Goal: Task Accomplishment & Management: Manage account settings

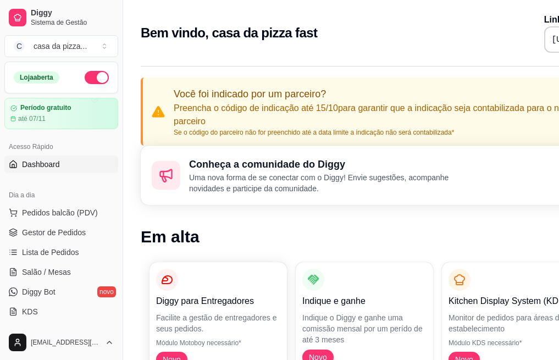
click at [85, 76] on button "button" at bounding box center [97, 77] width 24 height 13
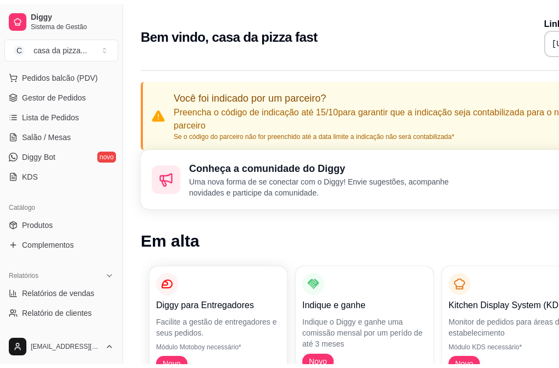
scroll to position [205, 0]
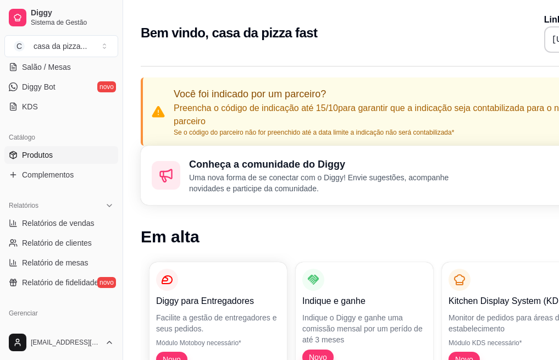
click at [53, 155] on link "Produtos" at bounding box center [61, 155] width 114 height 18
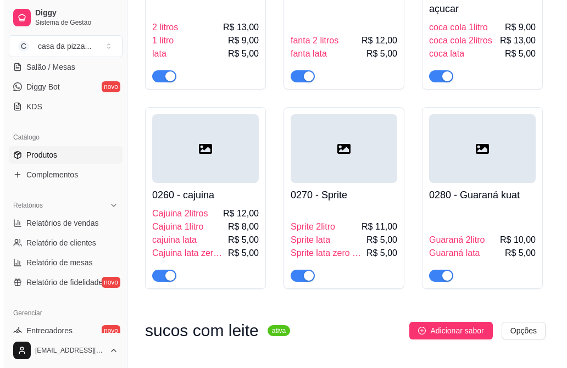
scroll to position [1914, 0]
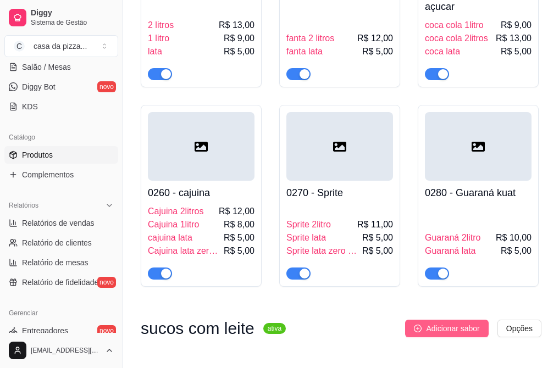
click at [474, 323] on span "Adicionar sabor" at bounding box center [452, 329] width 53 height 12
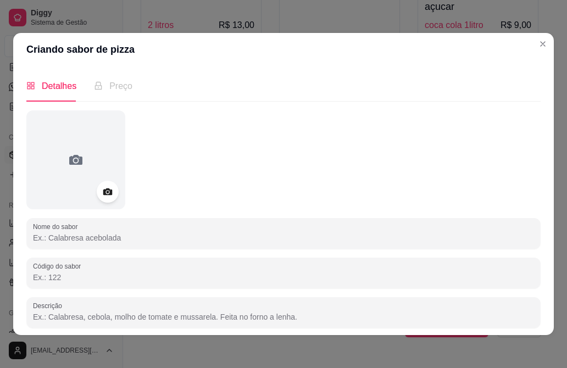
click at [158, 239] on input "Nome do sabor" at bounding box center [283, 237] width 501 height 11
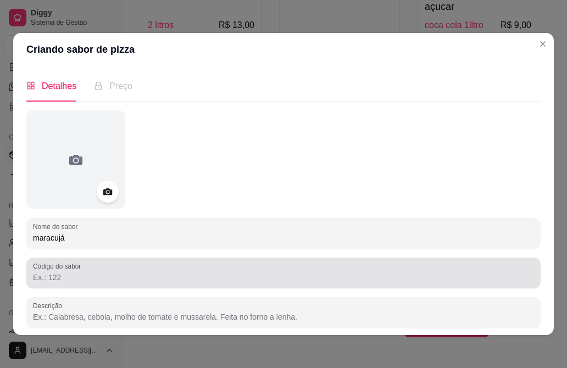
drag, startPoint x: 165, startPoint y: 294, endPoint x: 148, endPoint y: 261, distance: 37.8
click at [148, 261] on div "Nome do sabor maracujá Código do sabor Descrição 0/600 Disponibilidade do sabor…" at bounding box center [283, 270] width 514 height 321
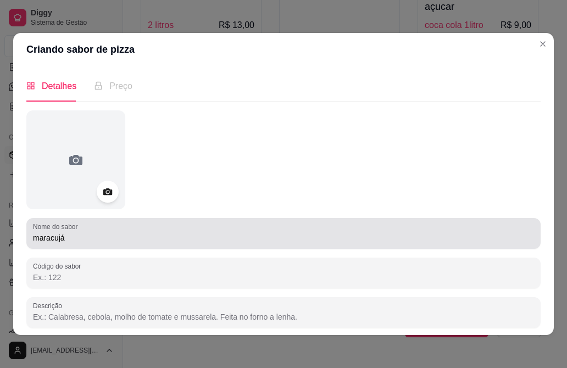
click at [110, 231] on div "maracujá" at bounding box center [283, 234] width 501 height 22
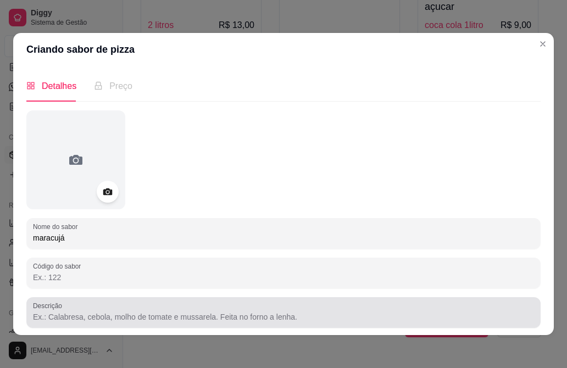
type input "maracujá"
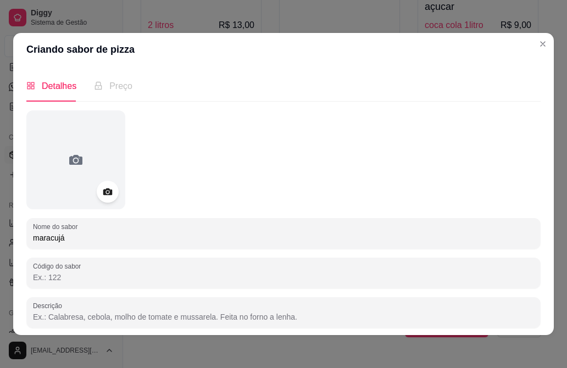
click at [99, 322] on input "Descrição" at bounding box center [283, 317] width 501 height 11
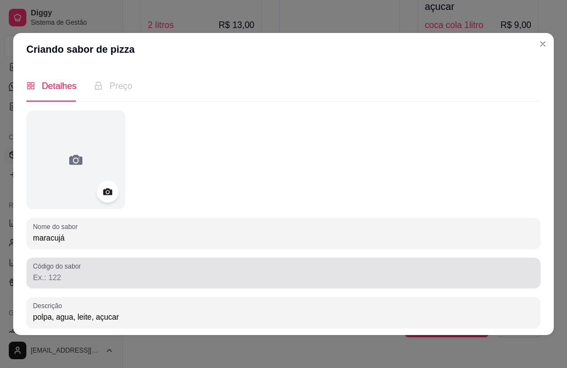
type input "polpa, agua, leite, açucar"
click at [104, 286] on div "Código do sabor" at bounding box center [283, 273] width 514 height 31
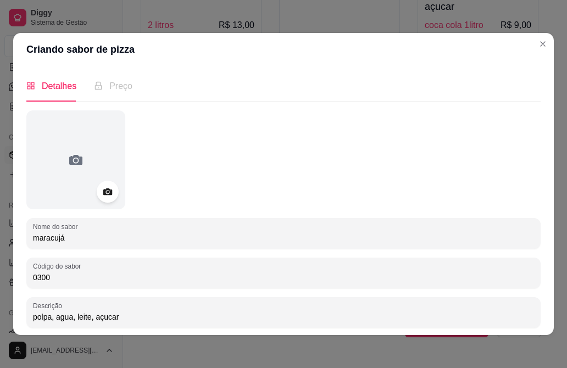
scroll to position [0, 0]
type input "0300"
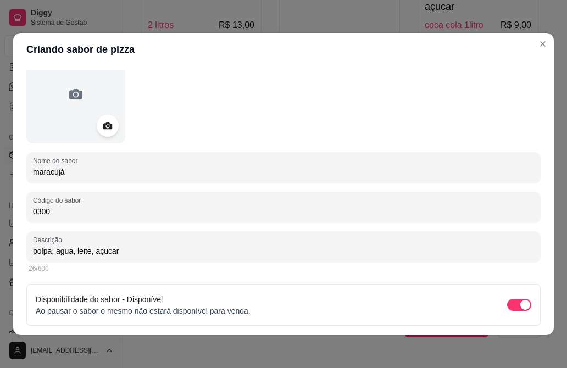
scroll to position [101, 0]
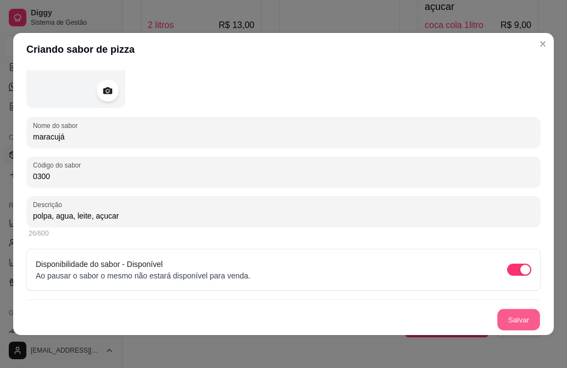
click at [497, 320] on button "Salvar" at bounding box center [518, 319] width 43 height 21
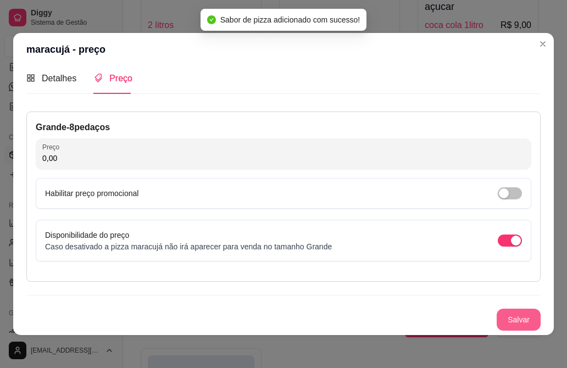
scroll to position [8, 0]
click at [333, 156] on input "0,00" at bounding box center [283, 158] width 482 height 11
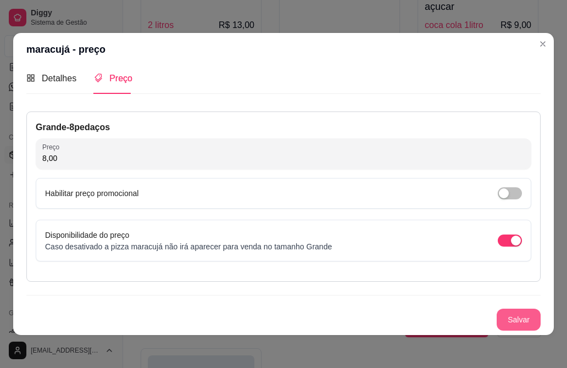
type input "8,00"
click at [507, 315] on button "Salvar" at bounding box center [518, 319] width 43 height 21
click at [507, 315] on div "Salvar" at bounding box center [283, 320] width 514 height 22
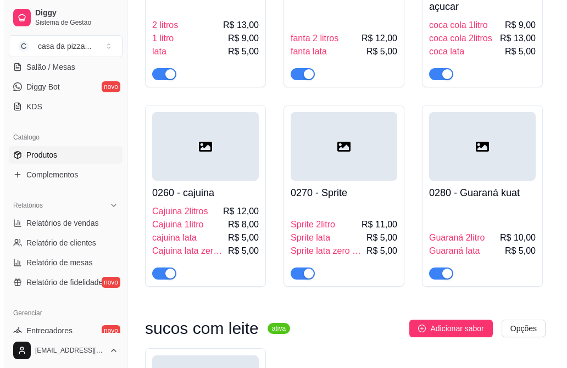
scroll to position [2035, 0]
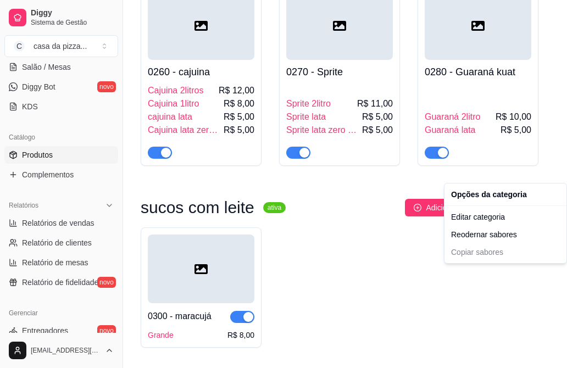
click at [497, 253] on div "Editar categoria Reodernar sabores Copiar sabores" at bounding box center [506, 234] width 118 height 53
drag, startPoint x: 497, startPoint y: 253, endPoint x: 493, endPoint y: 198, distance: 55.1
click at [493, 198] on div "Opções da categoria Editar categoria Reodernar sabores Copiar sabores" at bounding box center [505, 223] width 123 height 81
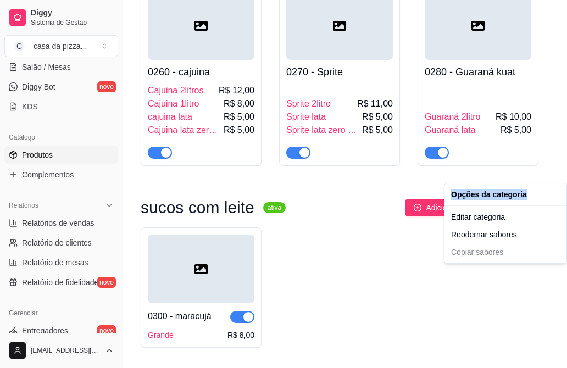
click at [493, 198] on div "Opções da categoria" at bounding box center [506, 195] width 118 height 18
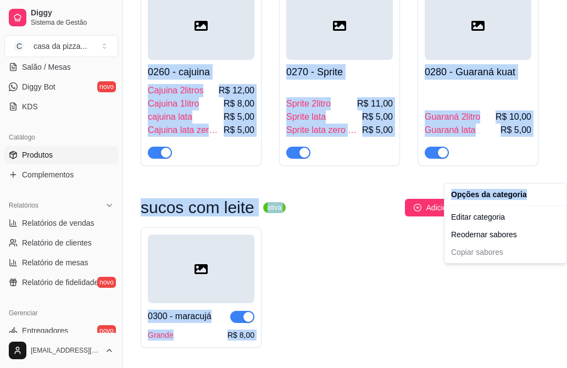
drag, startPoint x: 493, startPoint y: 198, endPoint x: 522, endPoint y: 171, distance: 39.3
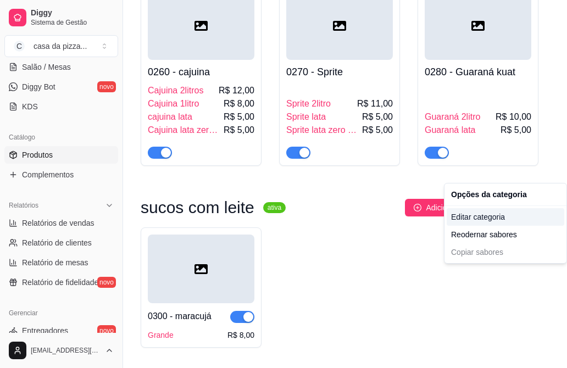
click at [511, 223] on div "Editar categoria" at bounding box center [506, 217] width 118 height 18
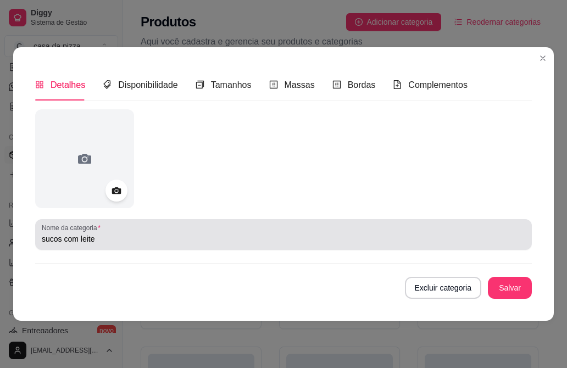
scroll to position [2023, 0]
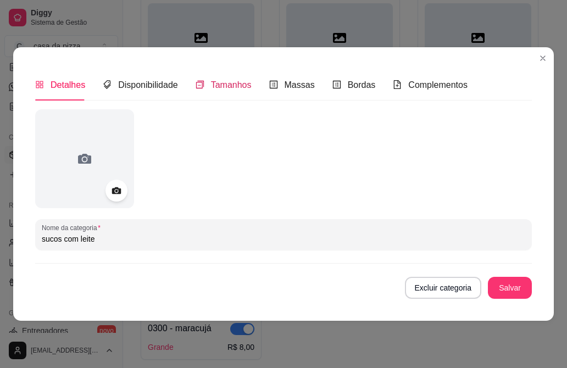
click at [237, 80] on span "Tamanhos" at bounding box center [231, 84] width 41 height 9
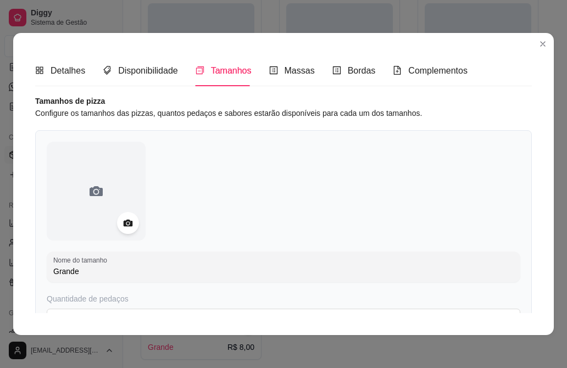
click at [135, 269] on input "Grande" at bounding box center [283, 271] width 460 height 11
type input "G"
type input "copo"
click at [410, 69] on span "Complementos" at bounding box center [437, 70] width 59 height 9
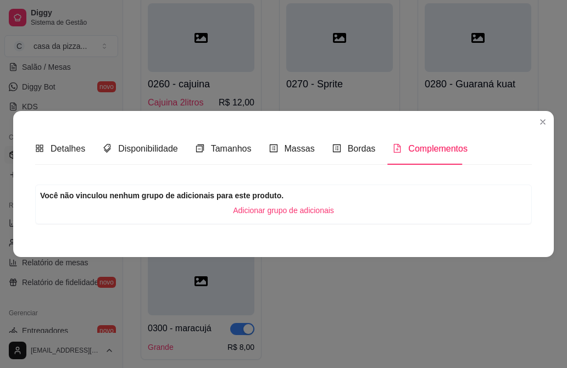
click at [323, 214] on span "Adicionar grupo de adicionais" at bounding box center [283, 210] width 101 height 12
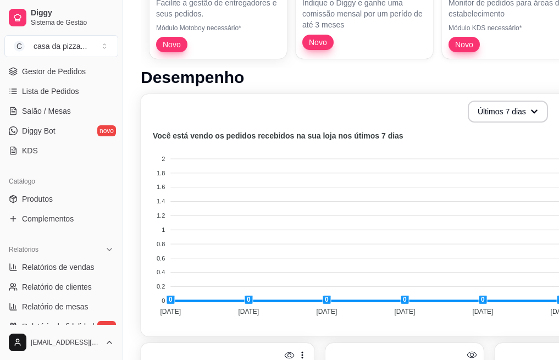
scroll to position [213, 0]
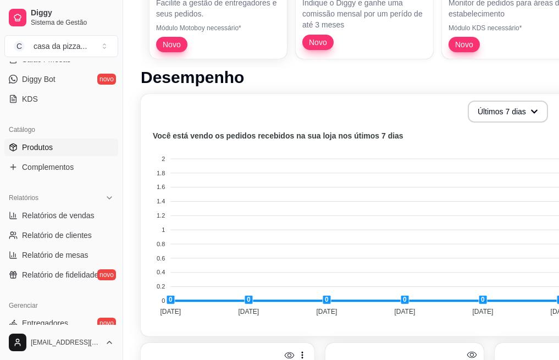
click at [44, 142] on span "Produtos" at bounding box center [37, 147] width 31 height 11
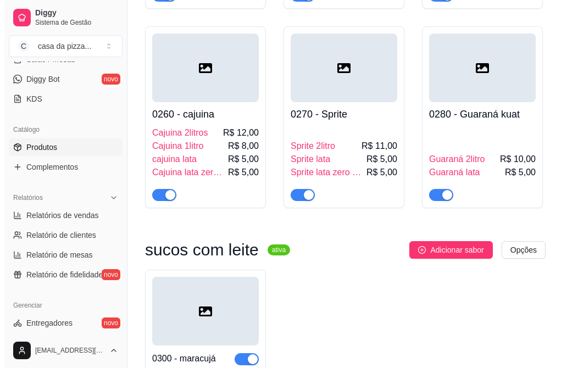
scroll to position [2035, 0]
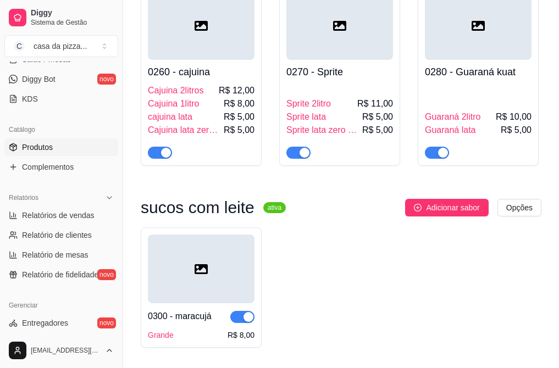
click at [188, 330] on div "Grande R$ 8,00" at bounding box center [201, 335] width 107 height 11
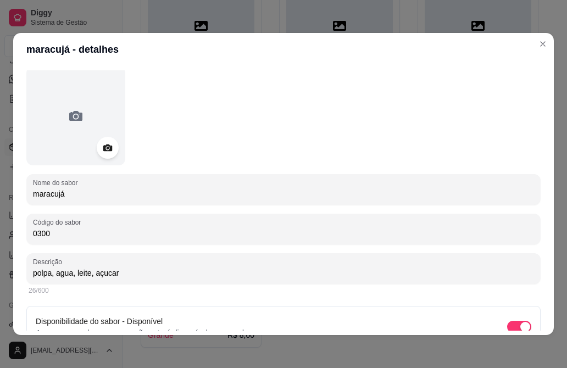
scroll to position [101, 0]
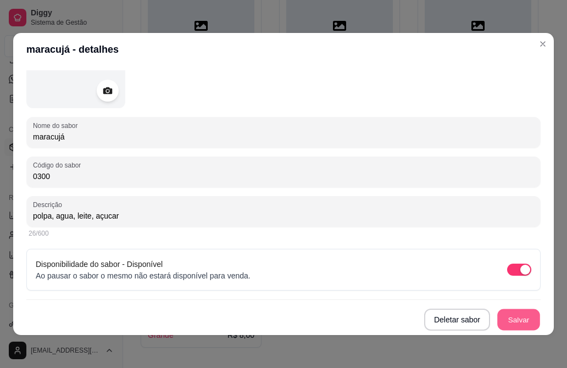
click at [502, 320] on button "Salvar" at bounding box center [518, 319] width 43 height 21
click at [362, 84] on div at bounding box center [283, 58] width 514 height 99
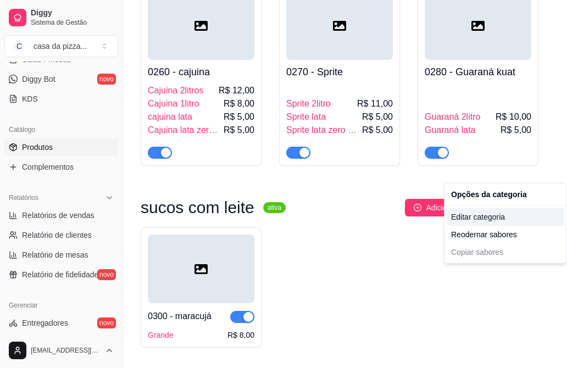
click at [504, 215] on div "Editar categoria" at bounding box center [506, 217] width 118 height 18
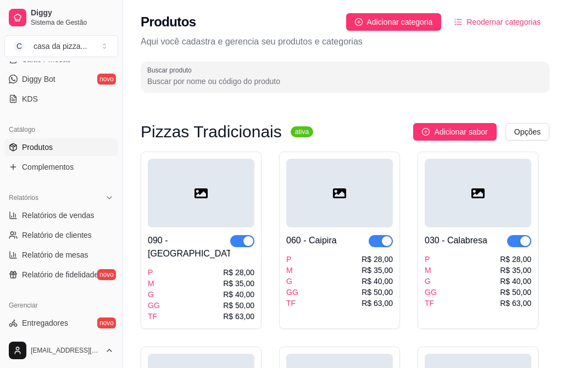
scroll to position [2023, 0]
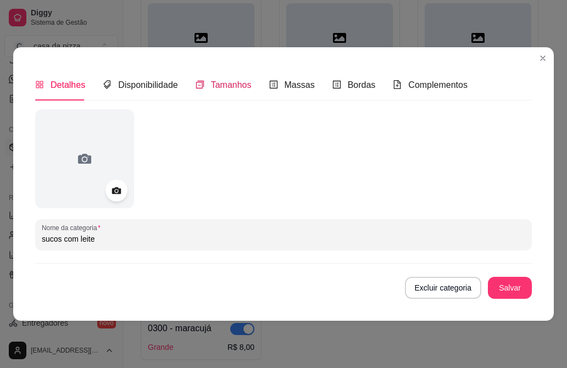
click at [230, 89] on span "Tamanhos" at bounding box center [231, 84] width 41 height 9
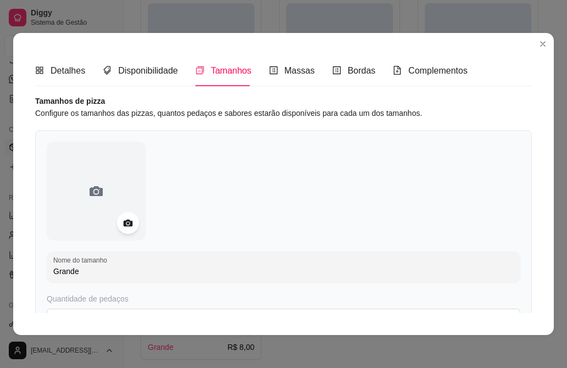
click at [94, 274] on input "Grande" at bounding box center [283, 271] width 460 height 11
type input "G"
type input "copo"
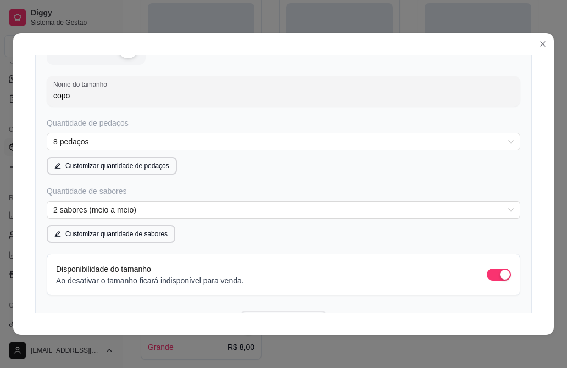
scroll to position [220, 0]
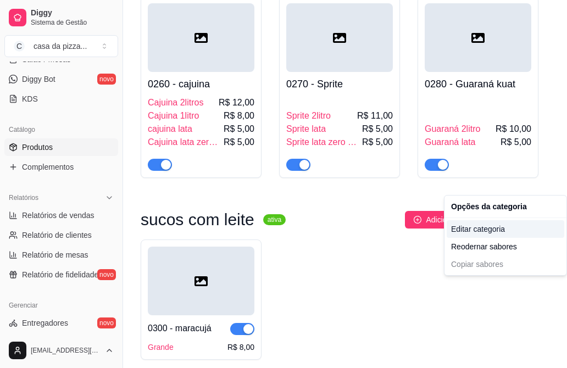
click at [496, 227] on div "Editar categoria" at bounding box center [506, 229] width 118 height 18
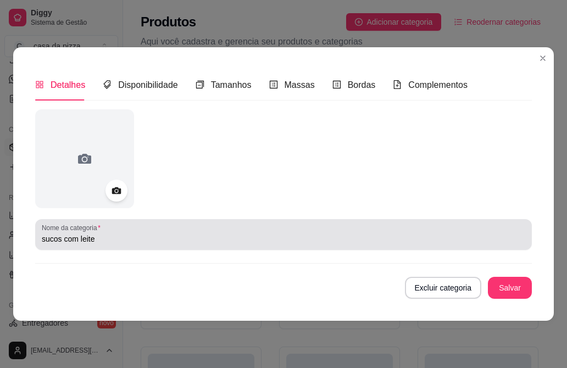
scroll to position [2023, 0]
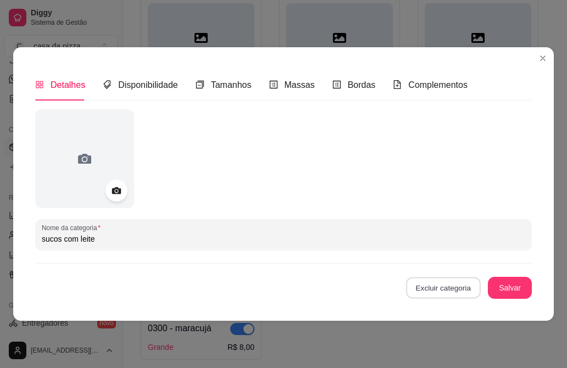
click at [471, 290] on button "Excluir categoria" at bounding box center [443, 287] width 74 height 21
click at [449, 253] on button "Confirmar" at bounding box center [448, 256] width 39 height 16
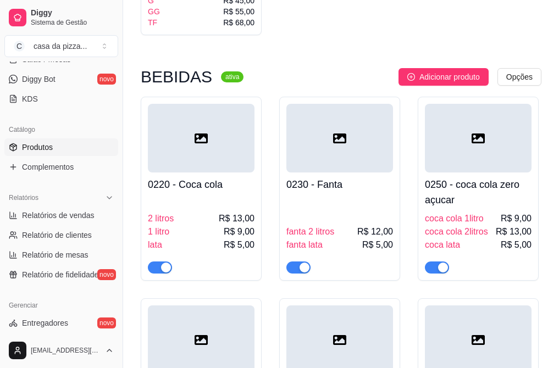
scroll to position [1699, 0]
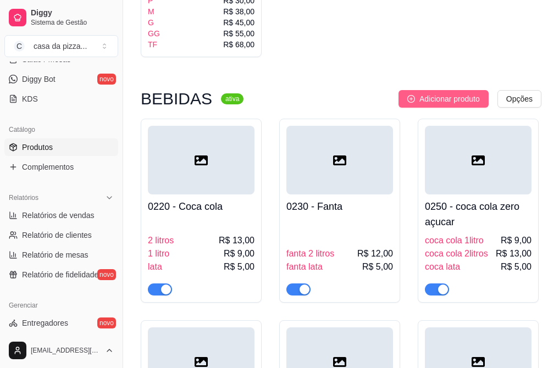
click at [434, 93] on span "Adicionar produto" at bounding box center [449, 99] width 60 height 12
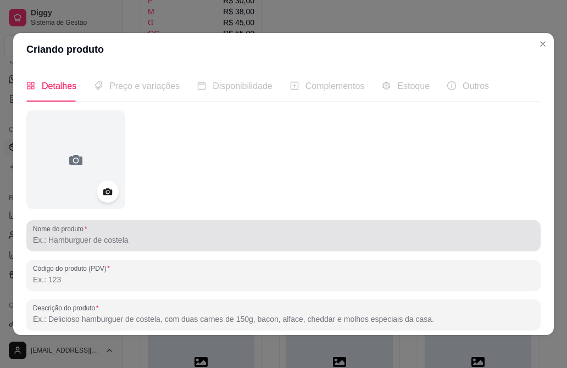
click at [225, 225] on div at bounding box center [283, 236] width 501 height 22
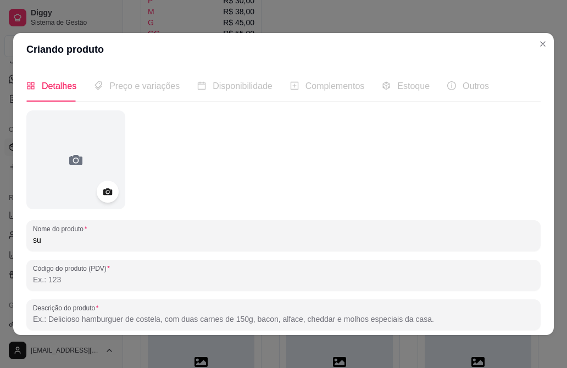
type input "s"
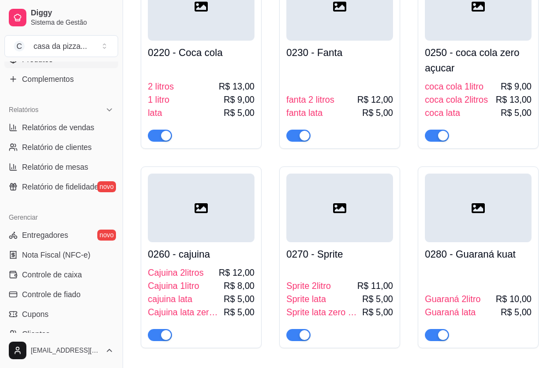
scroll to position [423, 0]
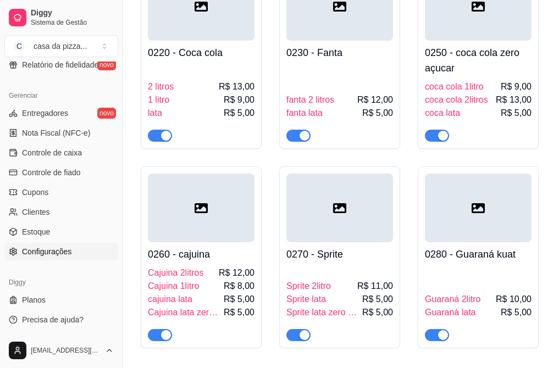
click at [57, 249] on span "Configurações" at bounding box center [46, 251] width 49 height 11
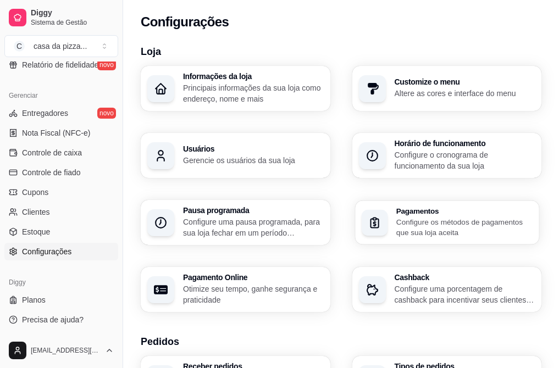
click at [476, 216] on p "Configure os métodos de pagamentos que sua loja aceita" at bounding box center [464, 226] width 136 height 21
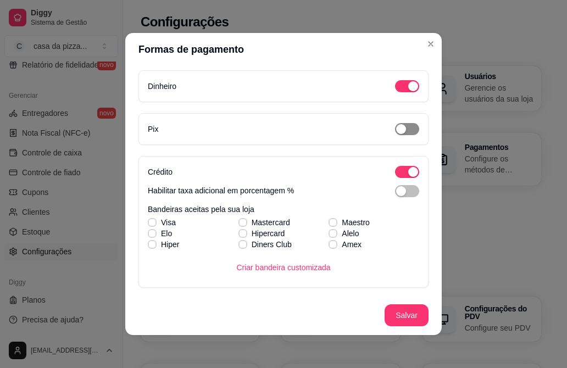
click at [397, 129] on span "button" at bounding box center [407, 129] width 24 height 12
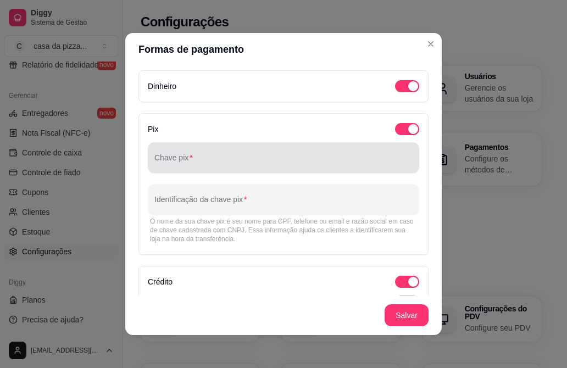
click at [352, 159] on input "Chave pix" at bounding box center [283, 162] width 258 height 11
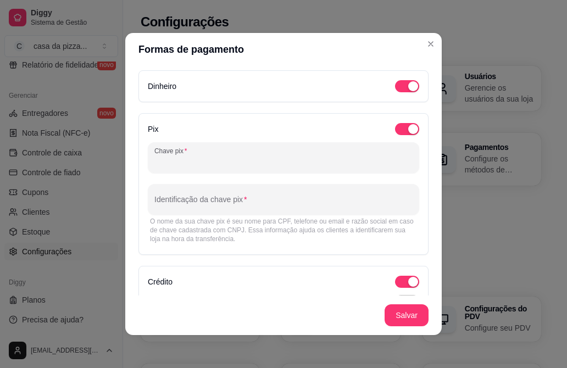
click at [352, 159] on input "Chave pix" at bounding box center [283, 162] width 258 height 11
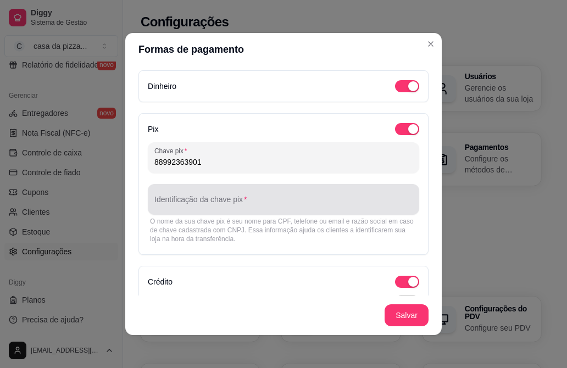
type input "88992363901"
click at [320, 209] on div at bounding box center [283, 199] width 258 height 22
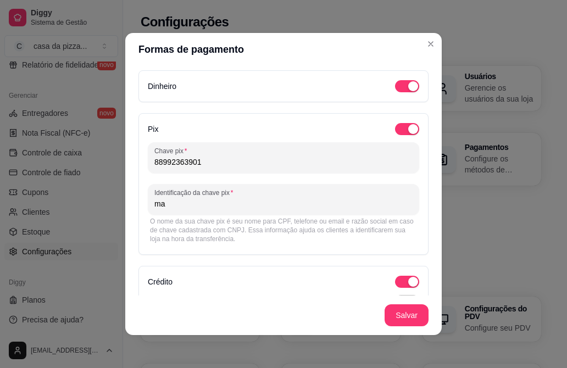
type input "m"
type input "Maria Edileuda dos santos"
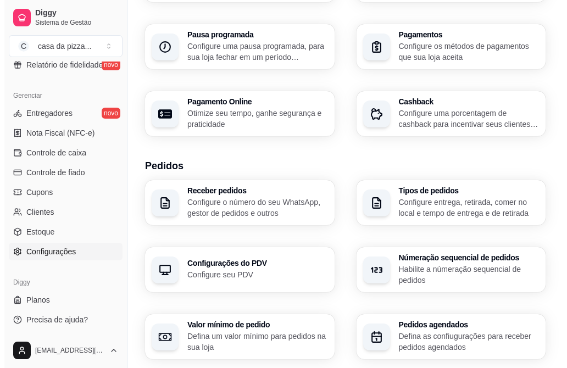
scroll to position [198, 0]
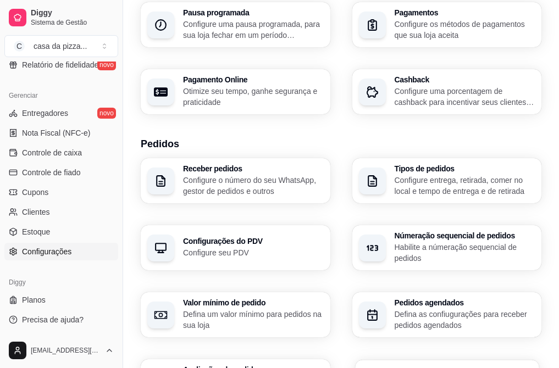
click at [396, 366] on h3 "Taxas de entrega" at bounding box center [464, 370] width 136 height 8
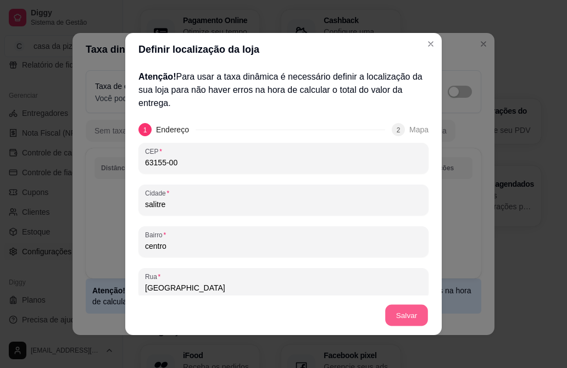
click at [398, 323] on button "Salvar" at bounding box center [406, 315] width 43 height 21
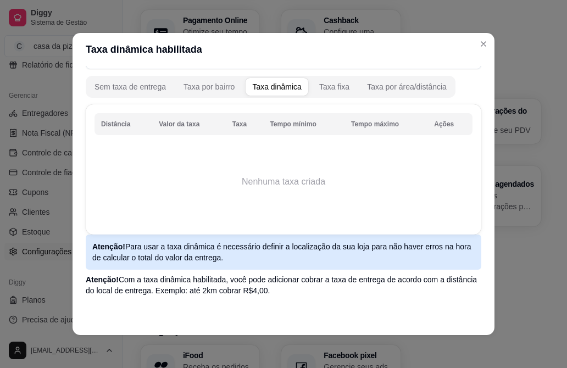
scroll to position [71, 0]
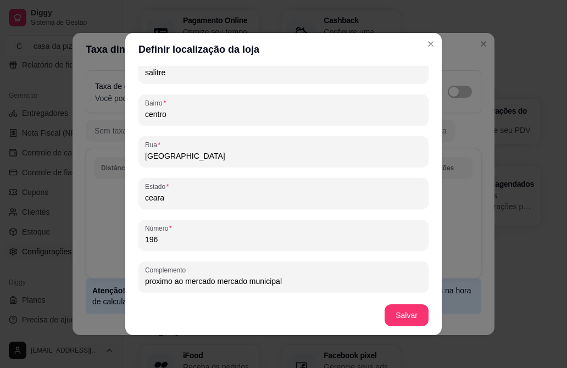
scroll to position [133, 0]
click at [409, 319] on button "Salvar" at bounding box center [406, 315] width 43 height 21
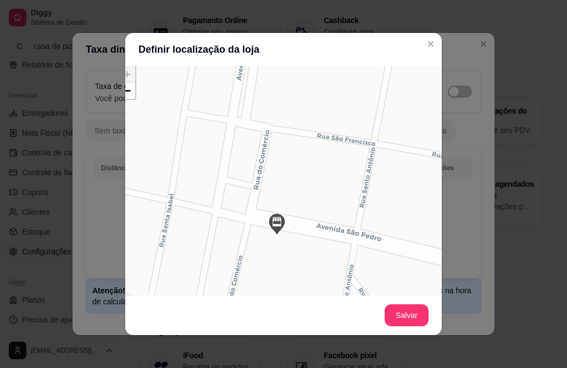
scroll to position [176, 35]
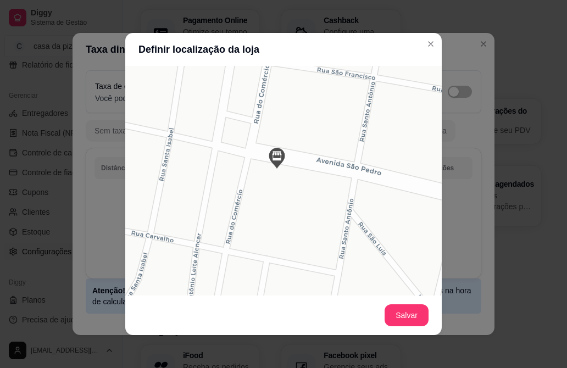
click at [267, 159] on img at bounding box center [277, 158] width 22 height 22
click at [267, 159] on img at bounding box center [276, 158] width 22 height 22
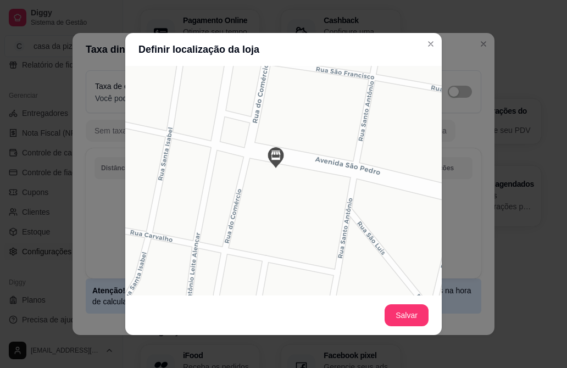
click at [267, 159] on img at bounding box center [276, 158] width 22 height 22
click at [267, 159] on img at bounding box center [275, 157] width 22 height 22
click at [264, 156] on img at bounding box center [275, 157] width 22 height 22
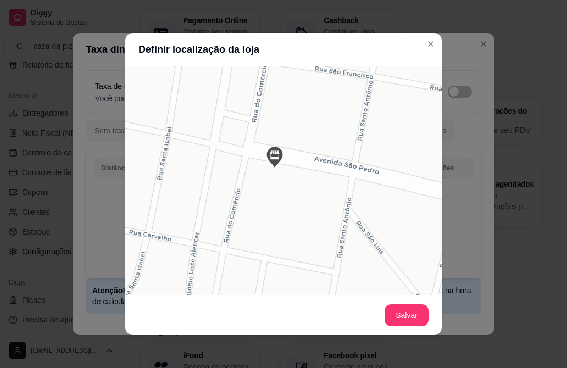
click at [264, 156] on img at bounding box center [275, 157] width 22 height 22
click at [264, 156] on img at bounding box center [275, 158] width 22 height 22
click at [405, 317] on button "Salvar" at bounding box center [407, 315] width 44 height 22
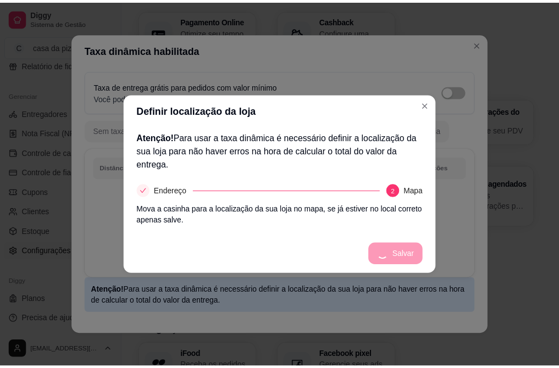
scroll to position [0, 0]
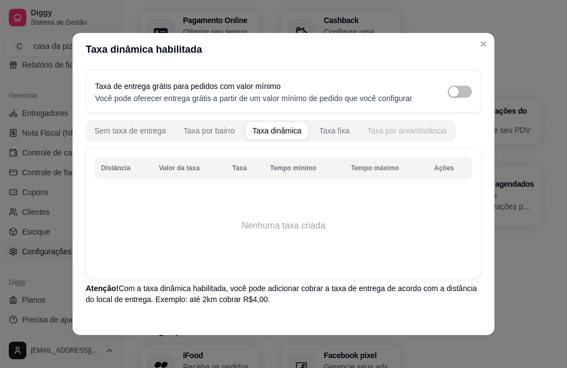
click at [396, 133] on div "Taxa por área/distância" at bounding box center [407, 130] width 80 height 11
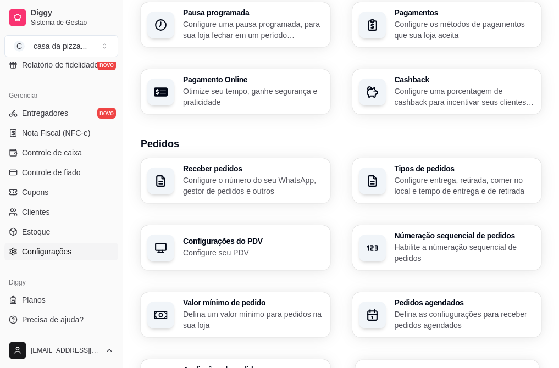
click at [396, 366] on h3 "Taxas de entrega" at bounding box center [464, 370] width 136 height 8
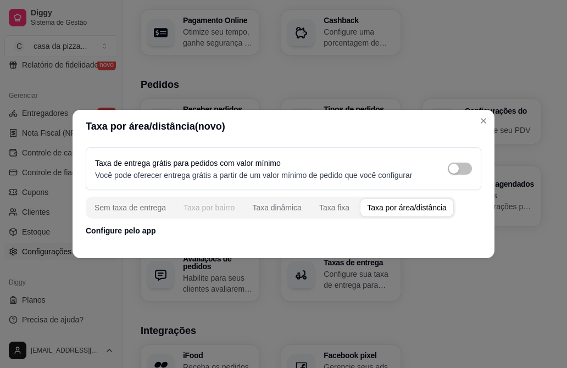
click at [213, 210] on div "Taxa por bairro" at bounding box center [209, 207] width 51 height 11
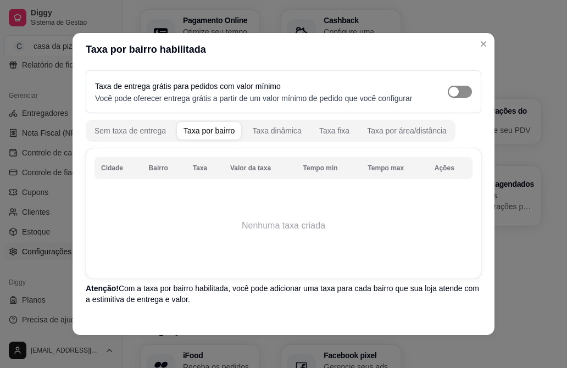
click at [453, 90] on span "button" at bounding box center [460, 92] width 24 height 12
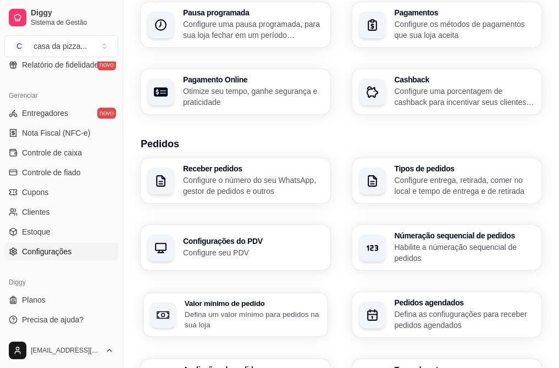
click at [169, 311] on icon "button" at bounding box center [163, 315] width 13 height 8
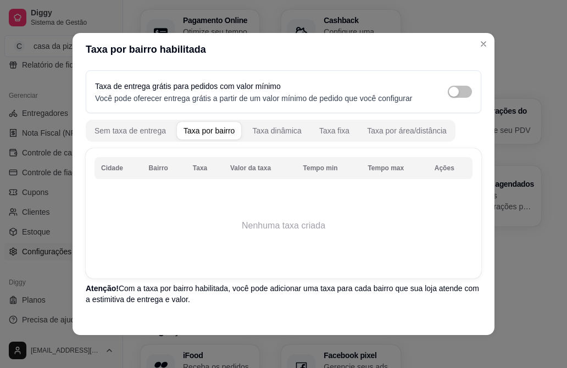
click at [193, 184] on table "Cidade Bairro Taxa Valor da taxa Tempo min Tempo max Ações Nenhuma taxa criada" at bounding box center [284, 213] width 378 height 113
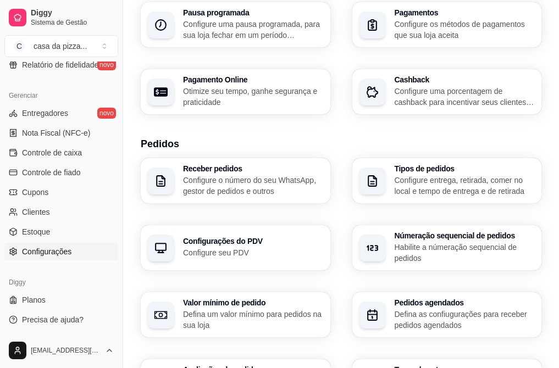
click at [59, 252] on span "Configurações" at bounding box center [46, 251] width 49 height 11
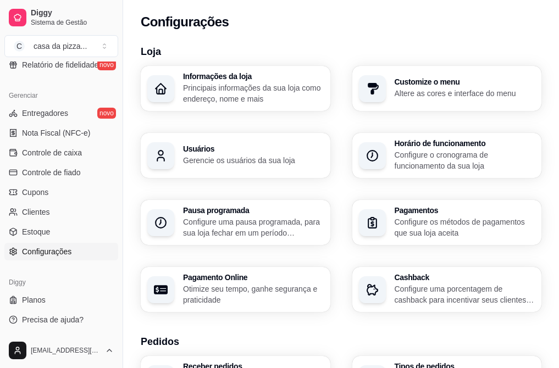
click at [59, 252] on span "Configurações" at bounding box center [46, 251] width 49 height 11
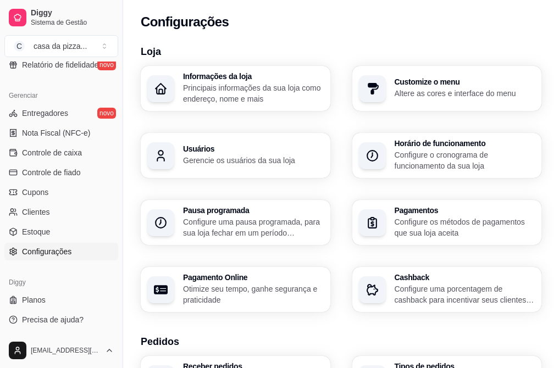
click at [59, 252] on span "Configurações" at bounding box center [46, 251] width 49 height 11
click at [114, 322] on div "Diggy Planos Precisa de ajuda?" at bounding box center [61, 301] width 123 height 64
click at [117, 323] on div "Loja fechada Período gratuito até 07/11 Acesso Rápido Dashboard Dia a dia Pedid…" at bounding box center [61, 197] width 123 height 271
click at [117, 336] on div "[EMAIL_ADDRESS][DOMAIN_NAME]" at bounding box center [61, 350] width 123 height 35
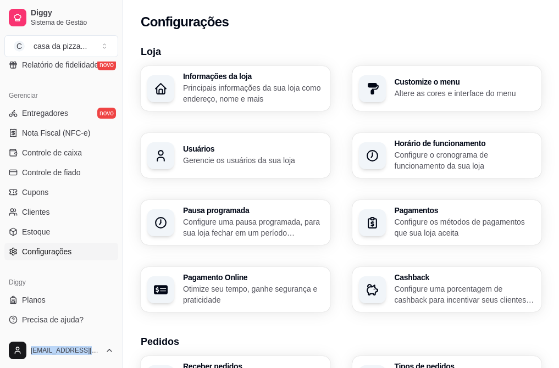
drag, startPoint x: 117, startPoint y: 336, endPoint x: 117, endPoint y: 329, distance: 7.7
click at [117, 329] on div "Diggy Sistema de Gestão C casa da pizza ... Loja fechada Período gratuito até 0…" at bounding box center [61, 184] width 123 height 368
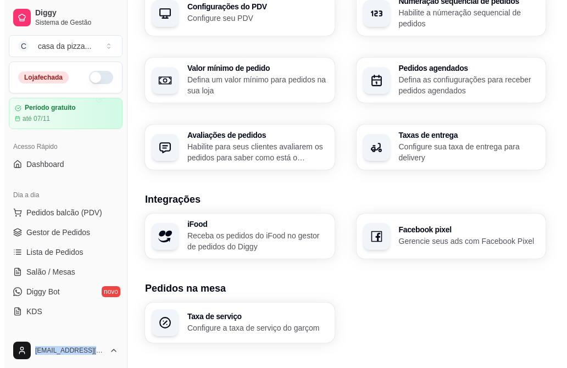
scroll to position [442, 0]
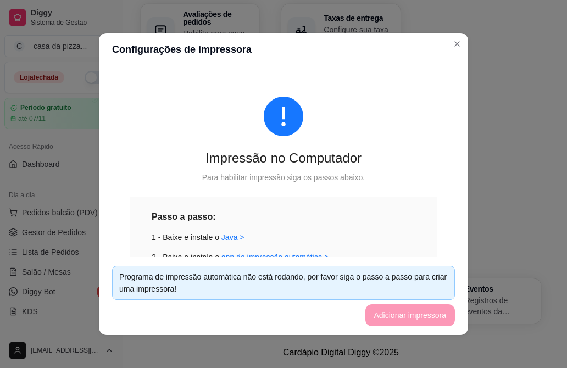
click at [414, 314] on footer "Programa de impressão automática não está rodando, por favor siga o passo a pas…" at bounding box center [283, 296] width 369 height 78
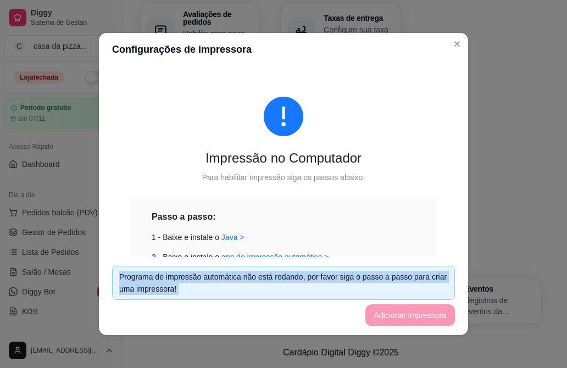
click at [414, 314] on footer "Programa de impressão automática não está rodando, por favor siga o passo a pas…" at bounding box center [283, 296] width 369 height 78
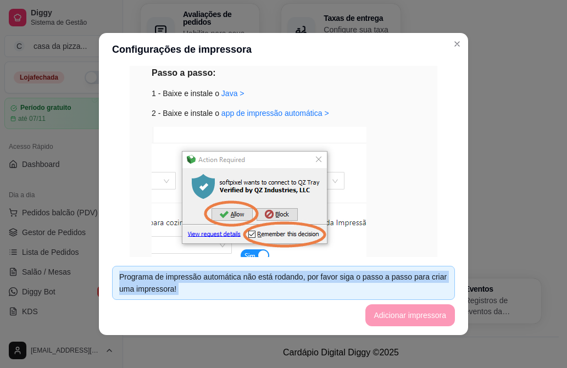
scroll to position [122, 0]
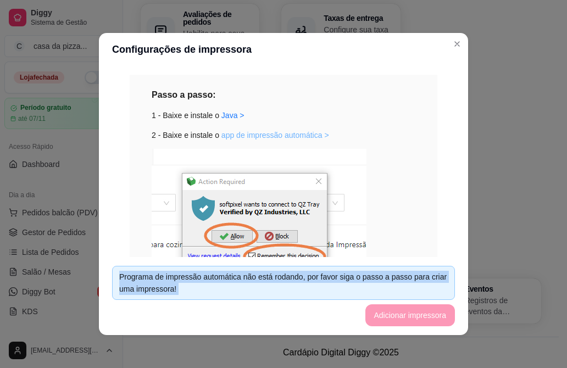
click at [293, 136] on link "app de impressão automática >" at bounding box center [275, 135] width 108 height 9
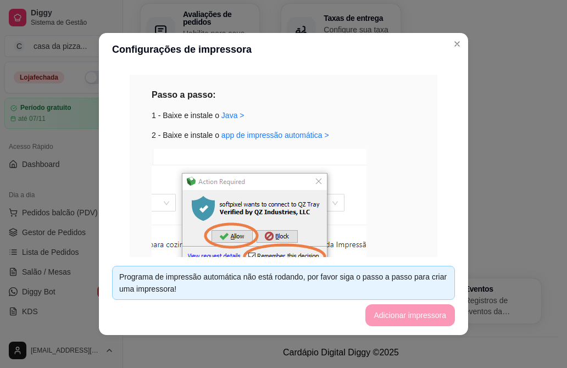
click at [418, 106] on div "Passo a passo: 1 - Baixe e instale o Java > 2 - Baixe e instale o app de impres…" at bounding box center [284, 217] width 308 height 284
click at [377, 312] on footer "Programa de impressão automática não está rodando, por favor siga o passo a pas…" at bounding box center [283, 296] width 369 height 78
click at [270, 237] on img at bounding box center [259, 221] width 215 height 144
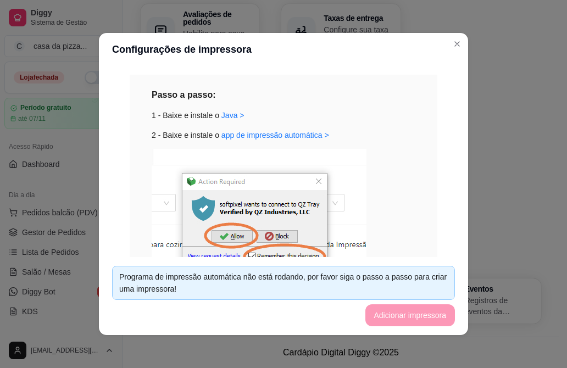
click at [270, 237] on img at bounding box center [259, 221] width 215 height 144
drag, startPoint x: 270, startPoint y: 237, endPoint x: 279, endPoint y: 251, distance: 15.5
click at [279, 251] on img at bounding box center [259, 221] width 215 height 144
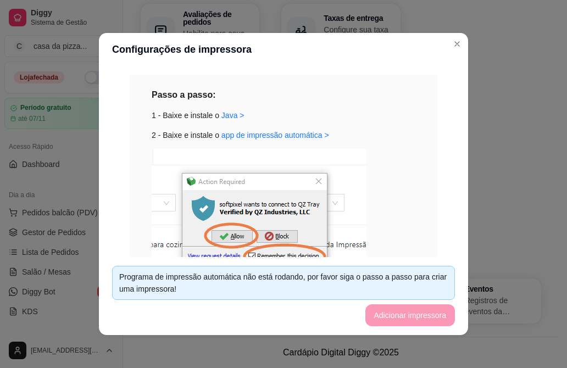
click at [409, 315] on footer "Programa de impressão automática não está rodando, por favor siga o passo a pas…" at bounding box center [283, 296] width 369 height 78
click at [307, 227] on img at bounding box center [259, 221] width 215 height 144
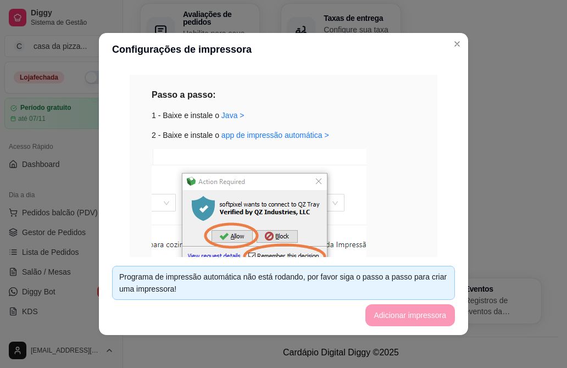
drag, startPoint x: 307, startPoint y: 227, endPoint x: 292, endPoint y: 195, distance: 34.9
click at [292, 195] on img at bounding box center [259, 221] width 215 height 144
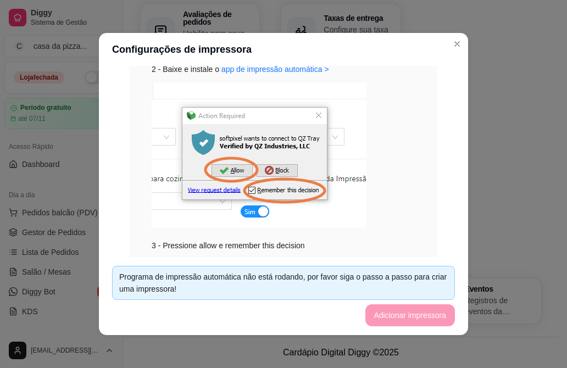
scroll to position [254, 0]
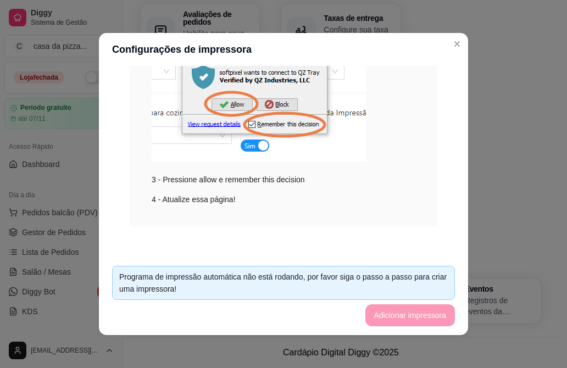
click at [259, 144] on img at bounding box center [259, 89] width 215 height 144
click at [380, 310] on footer "Programa de impressão automática não está rodando, por favor siga o passo a pas…" at bounding box center [283, 296] width 369 height 78
click at [387, 317] on footer "Programa de impressão automática não está rodando, por favor siga o passo a pas…" at bounding box center [283, 296] width 369 height 78
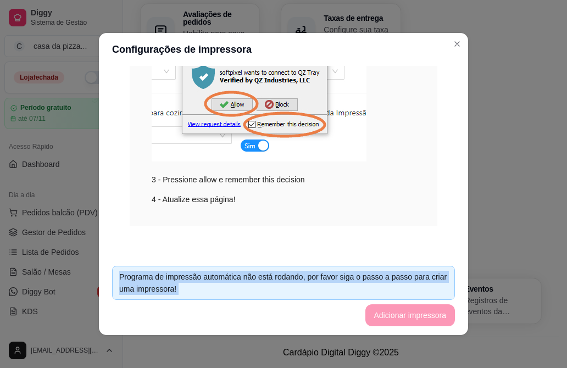
click at [387, 317] on footer "Programa de impressão automática não está rodando, por favor siga o passo a pas…" at bounding box center [283, 296] width 369 height 78
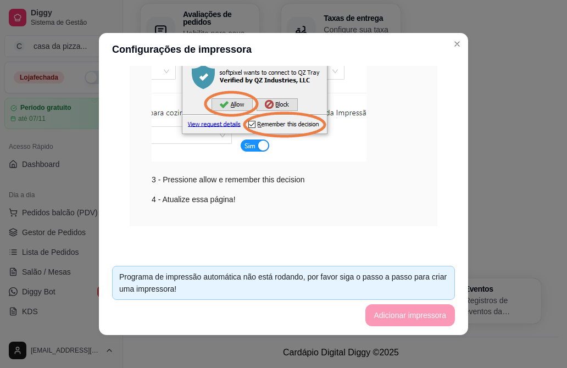
click at [388, 317] on footer "Programa de impressão automática não está rodando, por favor siga o passo a pas…" at bounding box center [283, 296] width 369 height 78
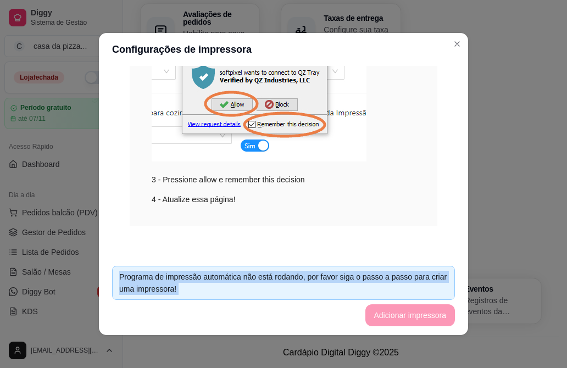
click at [388, 317] on footer "Programa de impressão automática não está rodando, por favor siga o passo a pas…" at bounding box center [283, 296] width 369 height 78
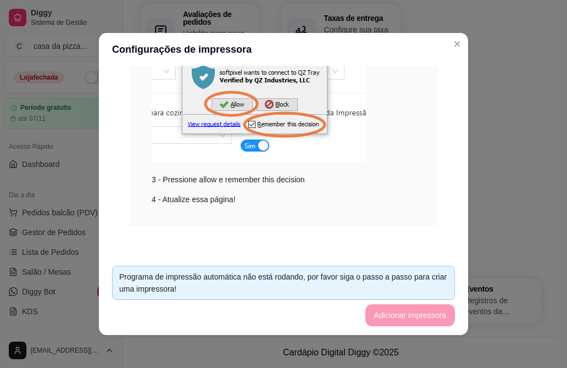
click at [388, 317] on footer "Programa de impressão automática não está rodando, por favor siga o passo a pas…" at bounding box center [283, 296] width 369 height 78
click at [422, 320] on footer "Programa de impressão automática não está rodando, por favor siga o passo a pas…" at bounding box center [283, 296] width 369 height 78
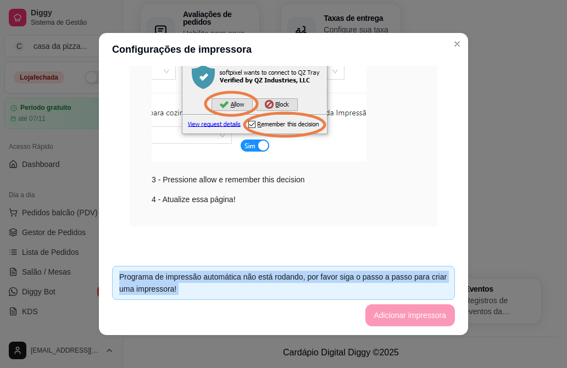
click at [422, 320] on footer "Programa de impressão automática não está rodando, por favor siga o passo a pas…" at bounding box center [283, 296] width 369 height 78
click at [237, 146] on img at bounding box center [259, 89] width 215 height 144
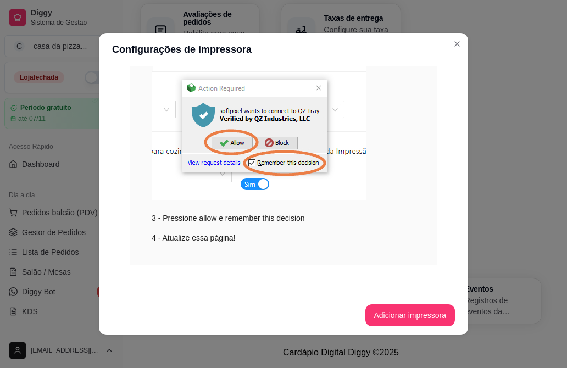
scroll to position [215, 0]
click at [399, 319] on button "Adicionar impressora" at bounding box center [409, 315] width 87 height 21
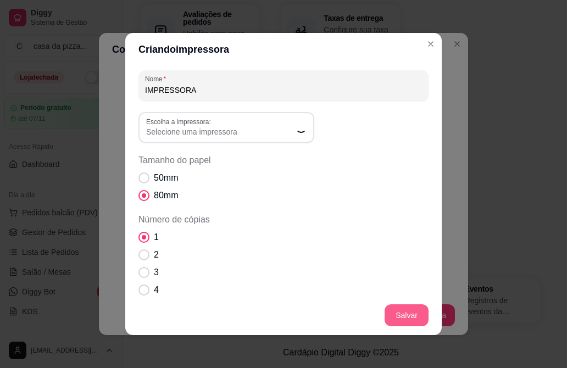
click at [397, 318] on button "Salvar" at bounding box center [407, 315] width 44 height 22
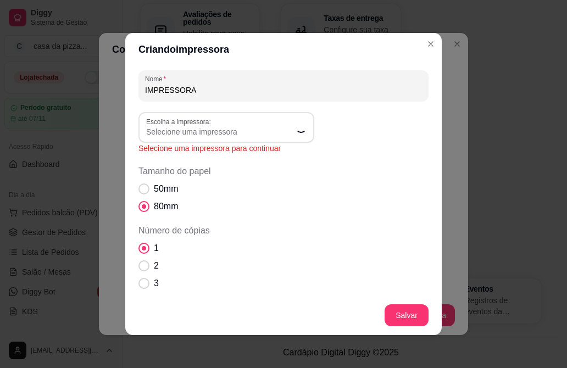
click at [394, 181] on div "Tamanho do papel 50mm 80mm" at bounding box center [283, 189] width 290 height 48
drag, startPoint x: 394, startPoint y: 181, endPoint x: 304, endPoint y: 232, distance: 103.6
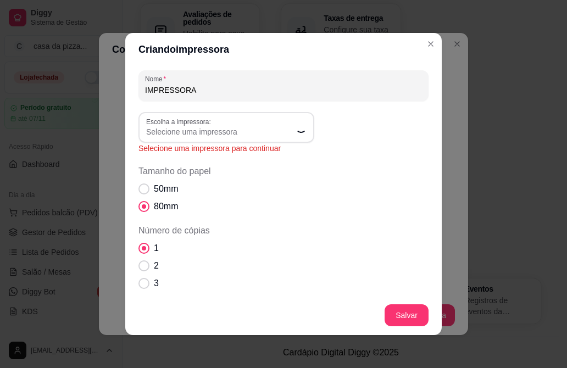
click at [304, 232] on div "Nome IMPRESSORA Escolha a impressora: Escolha a impressora: Selecione uma impre…" at bounding box center [283, 271] width 290 height 403
click at [366, 199] on div "50mm 80mm" at bounding box center [283, 197] width 290 height 31
click at [405, 315] on button "Salvar" at bounding box center [407, 315] width 44 height 22
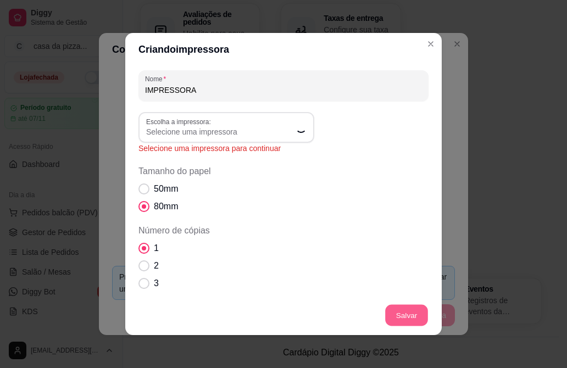
click at [413, 312] on button "Salvar" at bounding box center [406, 315] width 43 height 21
click at [218, 175] on span "Tamanho do papel" at bounding box center [283, 171] width 290 height 13
click at [405, 314] on button "Salvar" at bounding box center [406, 315] width 43 height 21
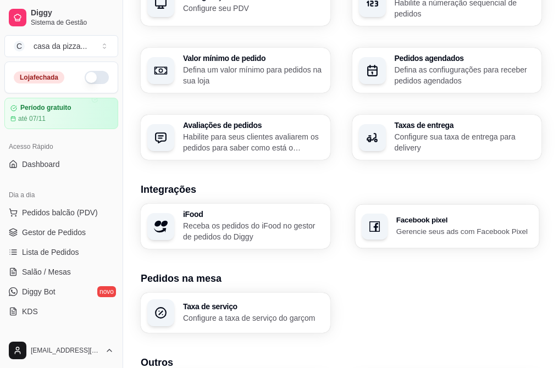
click at [355, 204] on div "Facebook pixel Gerencie seus ads com Facebook Pixel" at bounding box center [447, 226] width 184 height 44
click at [352, 204] on div "Facebook pixel Gerencie seus ads com Facebook Pixel" at bounding box center [447, 226] width 190 height 45
click at [455, 43] on div "Receber pedidos Configure o número do seu WhatsApp, gestor de pedidos e outros …" at bounding box center [341, 37] width 401 height 246
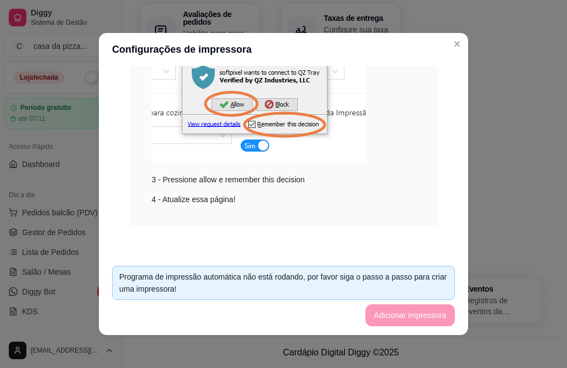
click at [349, 124] on img at bounding box center [259, 89] width 215 height 144
drag, startPoint x: 349, startPoint y: 124, endPoint x: 352, endPoint y: 107, distance: 16.7
click at [352, 107] on img at bounding box center [259, 89] width 215 height 144
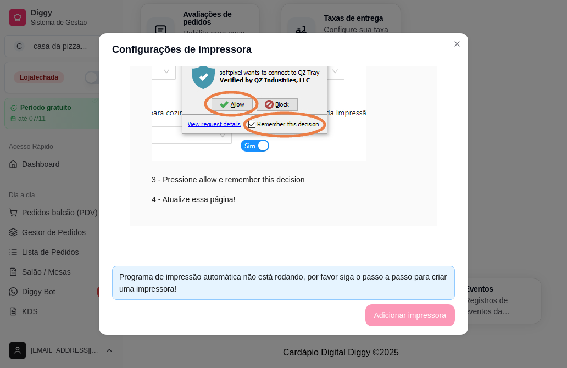
click at [352, 107] on img at bounding box center [259, 89] width 215 height 144
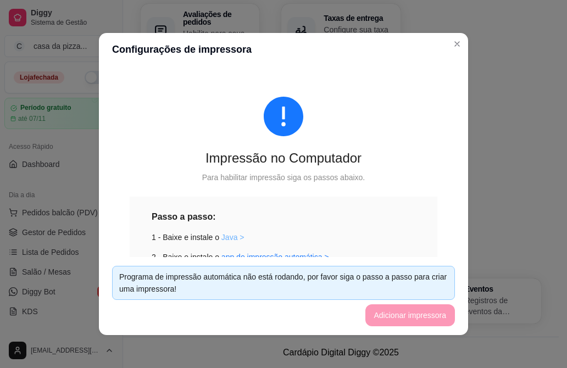
click at [225, 238] on link "Java >" at bounding box center [232, 237] width 23 height 9
click at [394, 309] on footer "Programa de impressão automática não está rodando, por favor siga o passo a pas…" at bounding box center [283, 296] width 369 height 78
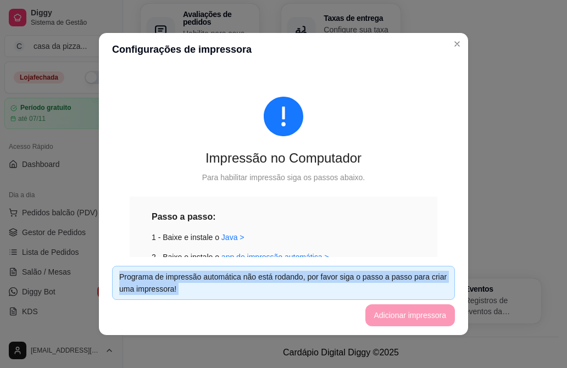
click at [394, 309] on footer "Programa de impressão automática não está rodando, por favor siga o passo a pas…" at bounding box center [283, 296] width 369 height 78
drag, startPoint x: 394, startPoint y: 309, endPoint x: 457, endPoint y: 254, distance: 83.0
click at [457, 254] on section "Configurações de impressora Impressão no Computador Para habilitar impressão si…" at bounding box center [283, 184] width 369 height 302
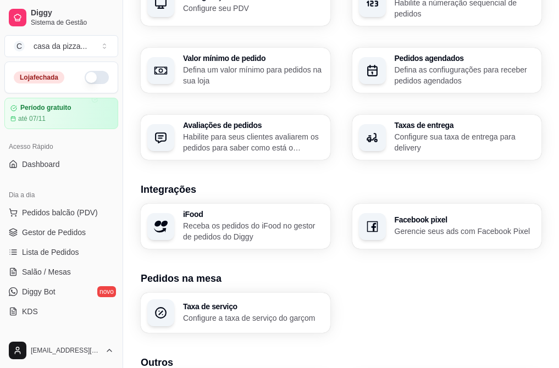
click at [454, 47] on div "Receber pedidos Configure o número do seu WhatsApp, gestor de pedidos e outros …" at bounding box center [341, 37] width 401 height 246
drag, startPoint x: 496, startPoint y: 253, endPoint x: 542, endPoint y: 308, distance: 71.3
click at [542, 308] on div "Loja Informações da loja Principais informações da sua loja como endereço, nome…" at bounding box center [341, 43] width 436 height 897
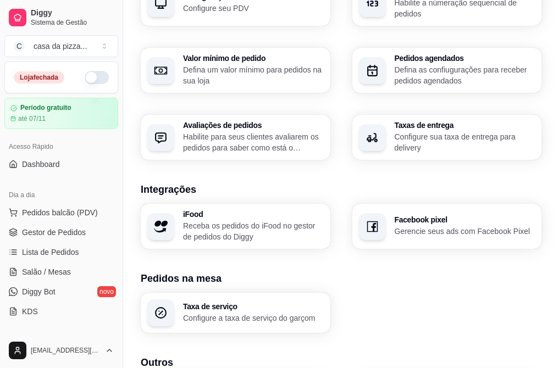
click at [542, 308] on div "Loja Informações da loja Principais informações da sua loja como endereço, nome…" at bounding box center [341, 43] width 436 height 897
drag, startPoint x: 349, startPoint y: 261, endPoint x: 391, endPoint y: 327, distance: 77.7
click at [391, 327] on div "Loja Informações da loja Principais informações da sua loja como endereço, nome…" at bounding box center [341, 43] width 436 height 897
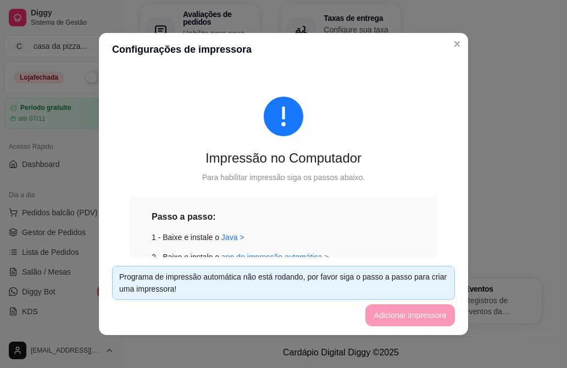
click at [415, 309] on footer "Programa de impressão automática não está rodando, por favor siga o passo a pas…" at bounding box center [283, 296] width 369 height 78
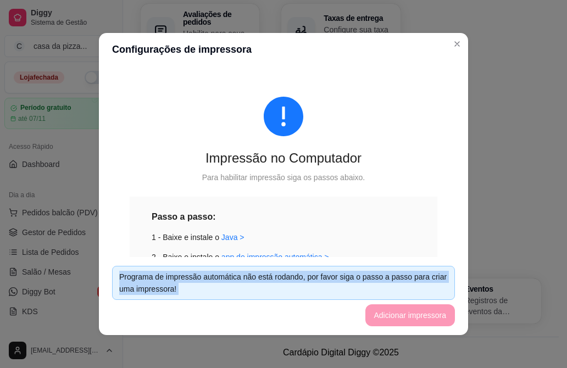
click at [415, 309] on footer "Programa de impressão automática não está rodando, por favor siga o passo a pas…" at bounding box center [283, 296] width 369 height 78
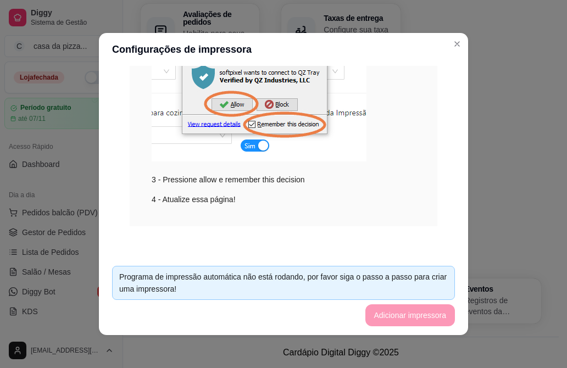
click at [374, 192] on div "Passo a passo: 1 - Baixe e instale o Java > 2 - Baixe e instale o app de impres…" at bounding box center [284, 80] width 264 height 249
click at [276, 125] on img at bounding box center [259, 89] width 215 height 144
drag, startPoint x: 459, startPoint y: 253, endPoint x: 276, endPoint y: 125, distance: 223.0
click at [276, 125] on img at bounding box center [259, 89] width 215 height 144
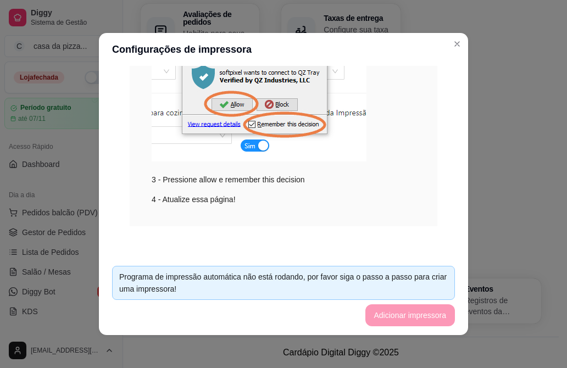
click at [276, 125] on img at bounding box center [259, 89] width 215 height 144
drag, startPoint x: 276, startPoint y: 125, endPoint x: 242, endPoint y: 147, distance: 40.7
click at [242, 147] on img at bounding box center [259, 89] width 215 height 144
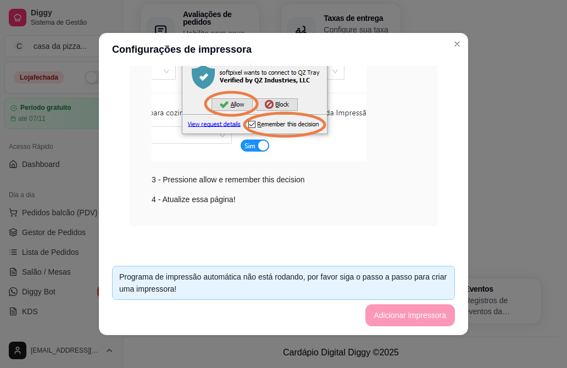
click at [242, 147] on img at bounding box center [259, 89] width 215 height 144
click at [213, 200] on div "4 - Atualize essa página!" at bounding box center [284, 199] width 264 height 12
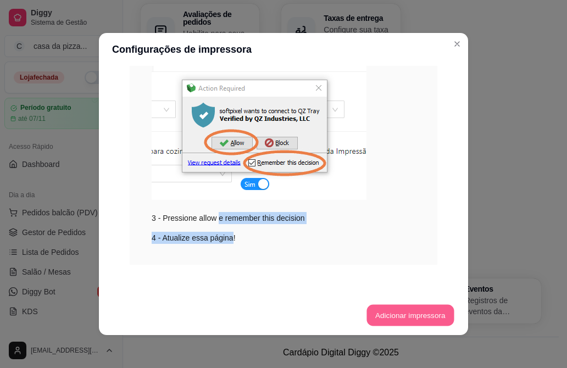
click at [423, 314] on button "Adicionar impressora" at bounding box center [409, 315] width 87 height 21
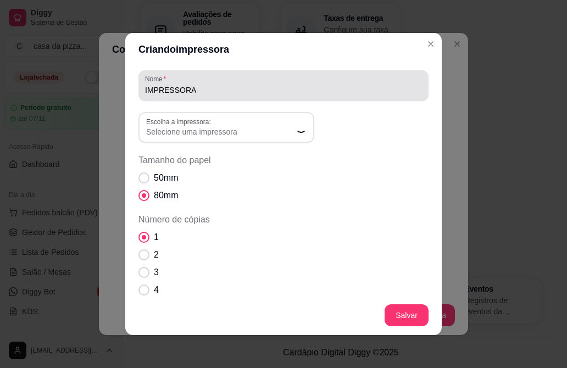
click at [216, 78] on div "IMPRESSORA" at bounding box center [283, 86] width 277 height 22
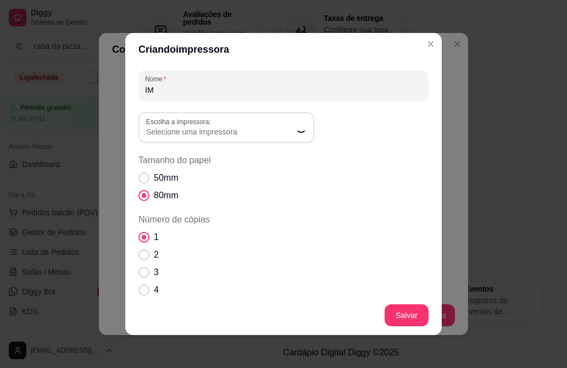
type input "I"
type input "casa da pizza fast"
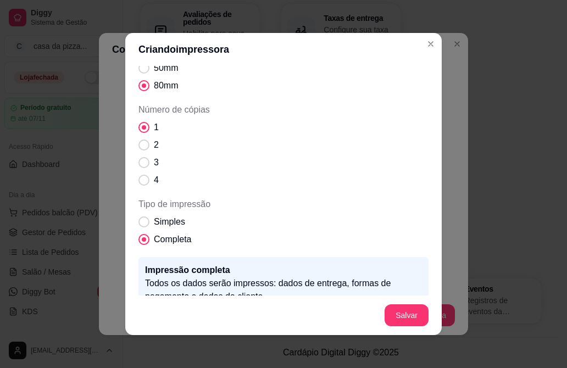
scroll to position [171, 0]
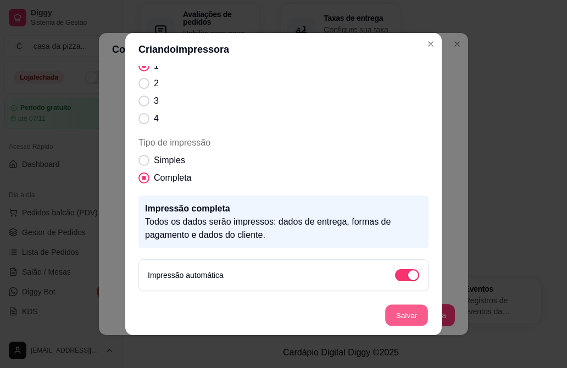
click at [409, 314] on button "Salvar" at bounding box center [406, 315] width 43 height 21
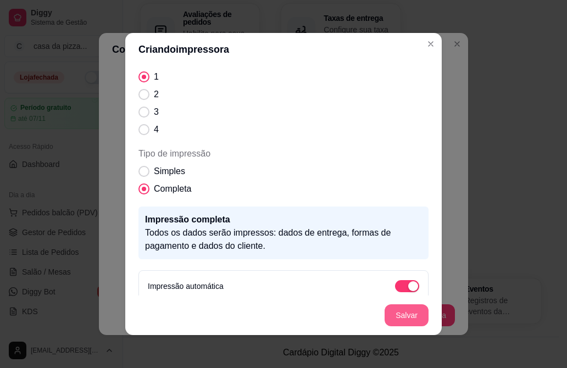
scroll to position [182, 0]
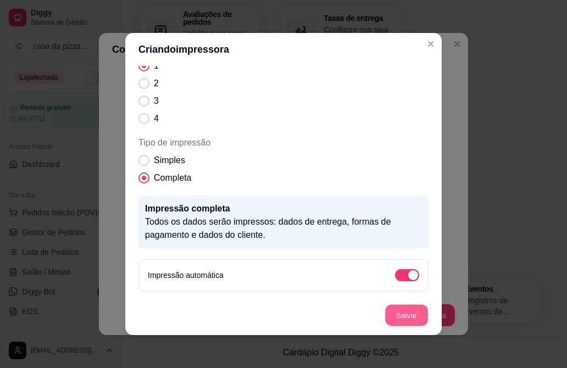
click at [409, 314] on button "Salvar" at bounding box center [406, 315] width 43 height 21
click at [391, 308] on button "Salvar" at bounding box center [406, 315] width 43 height 21
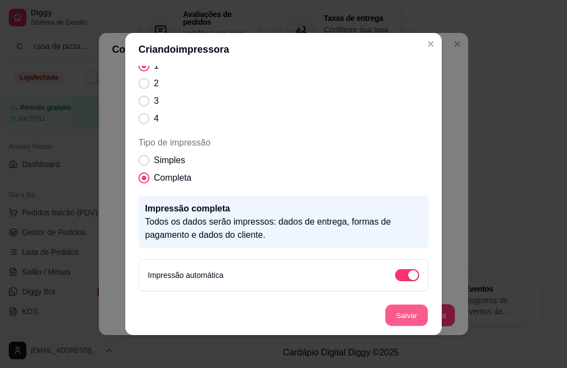
click at [391, 308] on button "Salvar" at bounding box center [406, 315] width 43 height 21
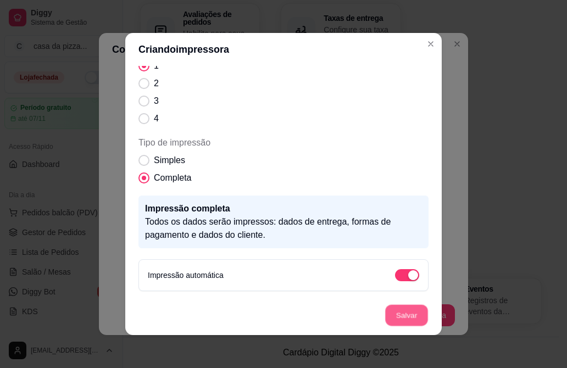
click at [391, 308] on button "Salvar" at bounding box center [406, 315] width 43 height 21
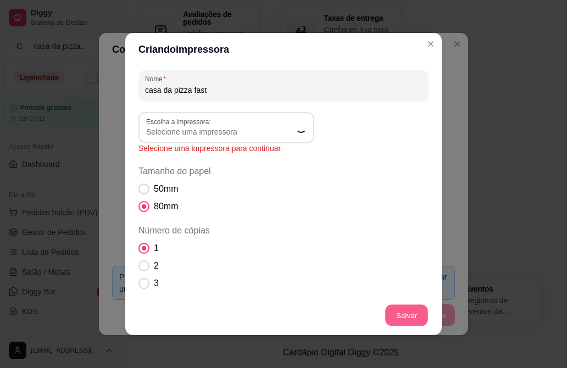
click at [405, 309] on button "Salvar" at bounding box center [406, 315] width 43 height 21
click at [405, 309] on button "Salvar" at bounding box center [407, 315] width 44 height 22
click at [405, 309] on button "Salvar" at bounding box center [406, 315] width 43 height 21
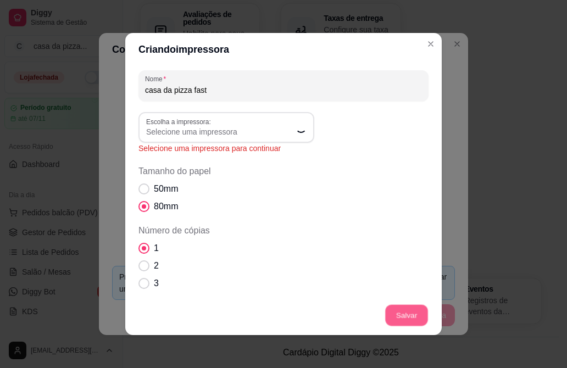
click at [405, 309] on button "Salvar" at bounding box center [406, 315] width 43 height 21
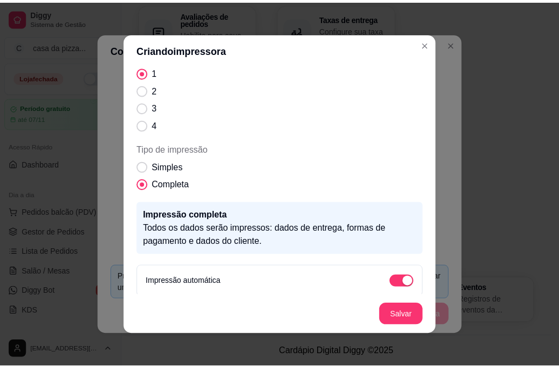
scroll to position [182, 0]
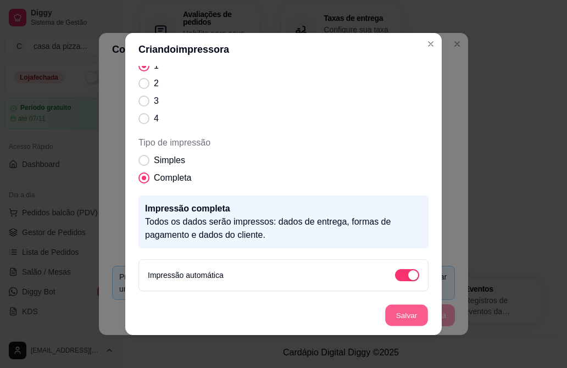
click at [402, 307] on button "Salvar" at bounding box center [406, 315] width 43 height 21
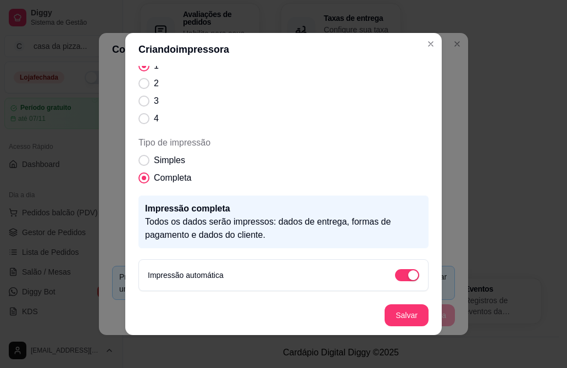
click at [260, 204] on section "Criando impressora Nome casa da pizza fast Escolha a impressora: Escolha a impr…" at bounding box center [283, 184] width 316 height 302
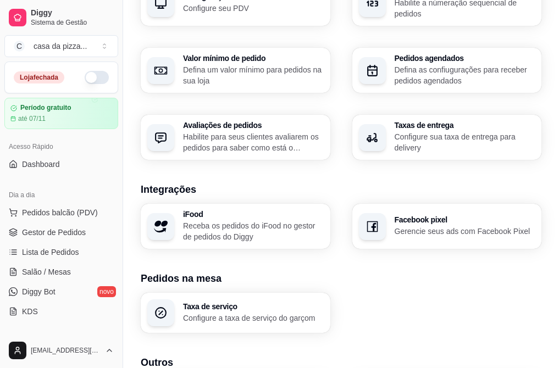
click at [452, 42] on div "Receber pedidos Configure o número do seu WhatsApp, gestor de pedidos e outros …" at bounding box center [341, 37] width 401 height 246
click at [281, 204] on div "iFood Receba os pedidos do iFood no gestor de pedidos do Diggy Facebook pixel G…" at bounding box center [341, 226] width 401 height 45
click at [352, 204] on div "Facebook pixel Gerencie seus ads com Facebook Pixel" at bounding box center [447, 226] width 190 height 45
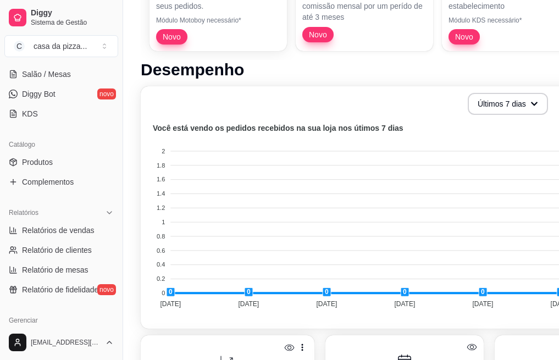
scroll to position [359, 0]
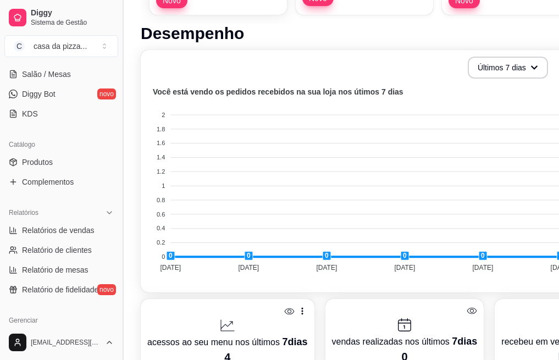
click at [118, 327] on button "Toggle Sidebar" at bounding box center [122, 180] width 9 height 360
click at [118, 327] on div "Diggy Sistema de Gestão C casa da pizza ... Loja fechada Período gratuito até 0…" at bounding box center [279, 200] width 559 height 1118
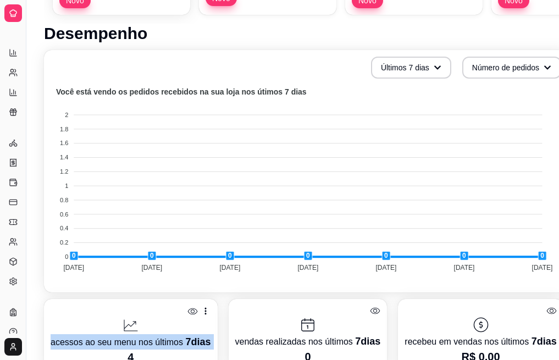
scroll to position [93, 0]
click at [118, 327] on div at bounding box center [131, 325] width 160 height 18
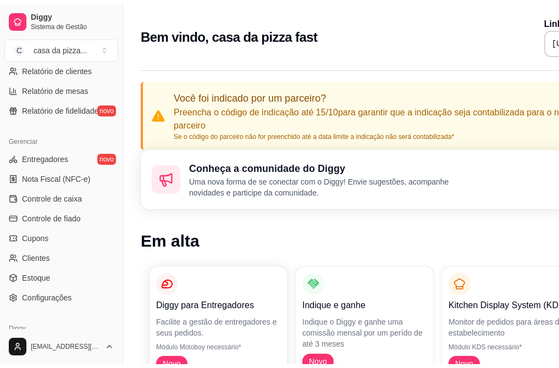
scroll to position [403, 0]
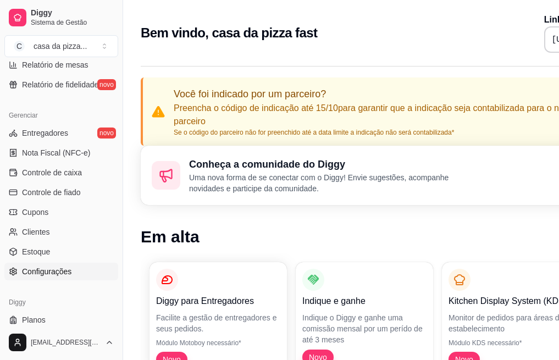
click at [68, 268] on span "Configurações" at bounding box center [46, 271] width 49 height 11
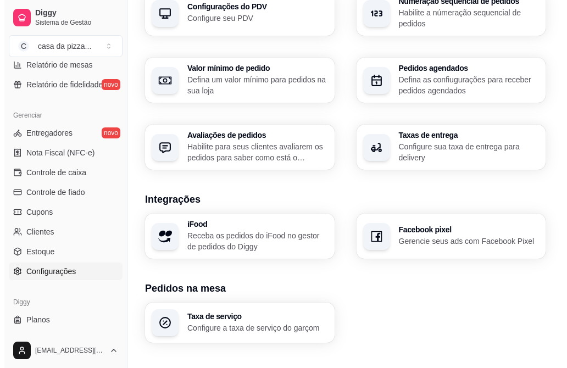
scroll to position [442, 0]
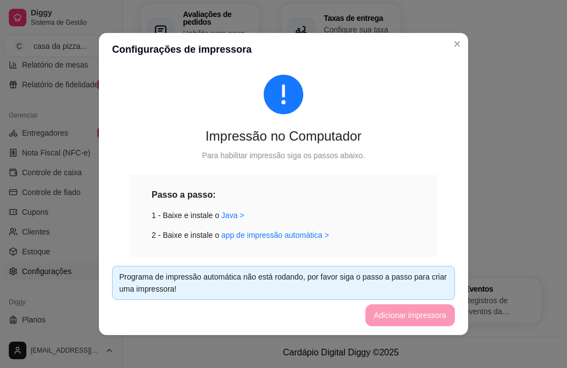
scroll to position [44, 0]
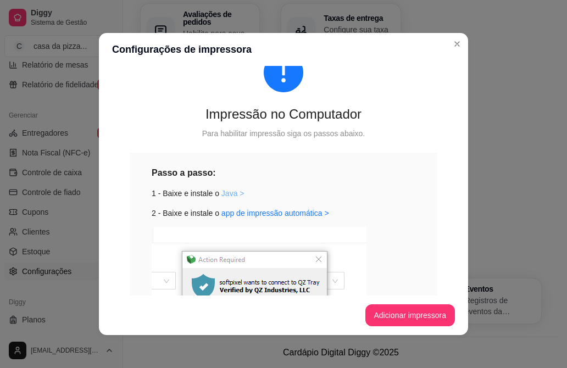
click at [227, 193] on link "Java >" at bounding box center [232, 193] width 23 height 9
click at [294, 215] on link "app de impressão automática >" at bounding box center [275, 213] width 108 height 9
click at [316, 262] on img at bounding box center [259, 299] width 215 height 144
click at [388, 313] on button "Adicionar impressora" at bounding box center [409, 315] width 87 height 21
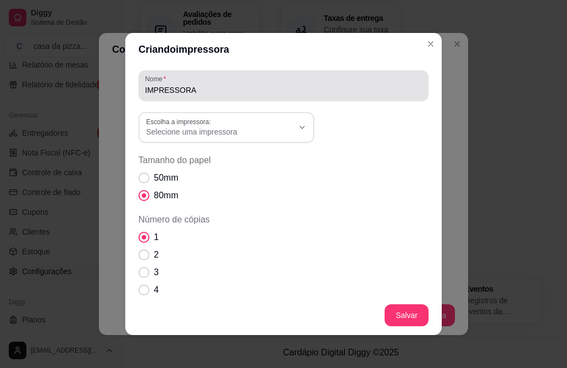
click at [240, 84] on div "IMPRESSORA" at bounding box center [283, 86] width 277 height 22
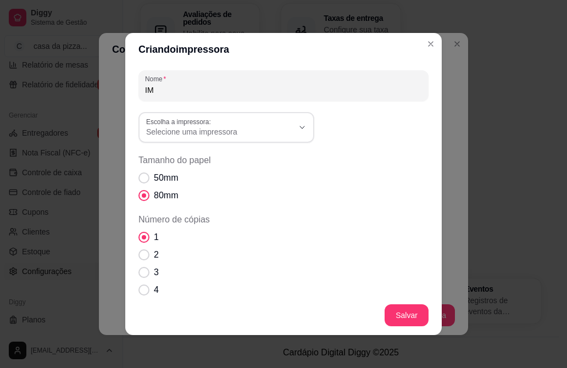
type input "I"
type input "casa da pizza fast"
click at [397, 312] on button "Salvar" at bounding box center [407, 315] width 44 height 22
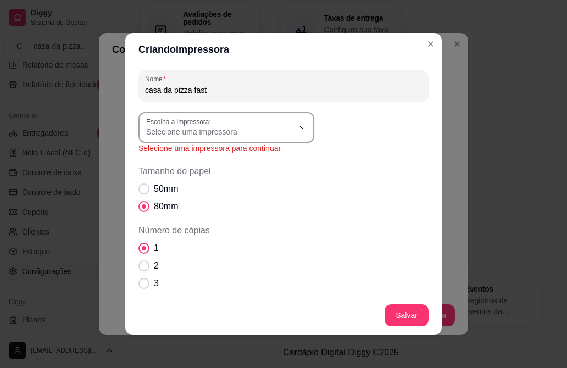
click at [298, 129] on icon "button" at bounding box center [302, 127] width 9 height 9
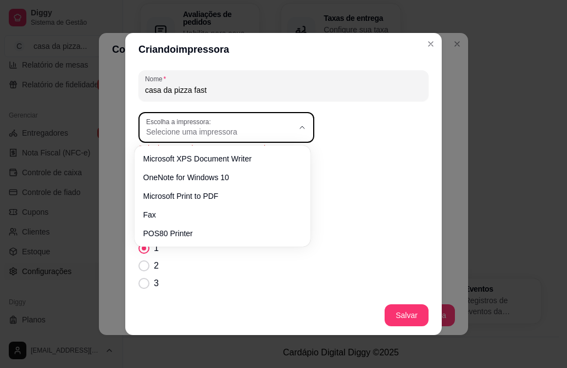
click at [300, 129] on icon "button" at bounding box center [302, 127] width 4 height 2
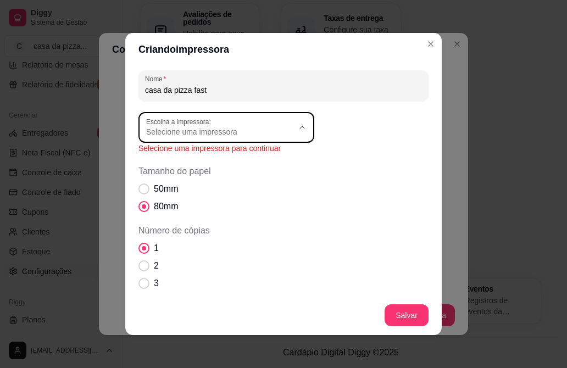
click at [178, 232] on span "POS80 Printer" at bounding box center [216, 230] width 141 height 10
type input "POS80 Printer"
select select "POS80 Printer"
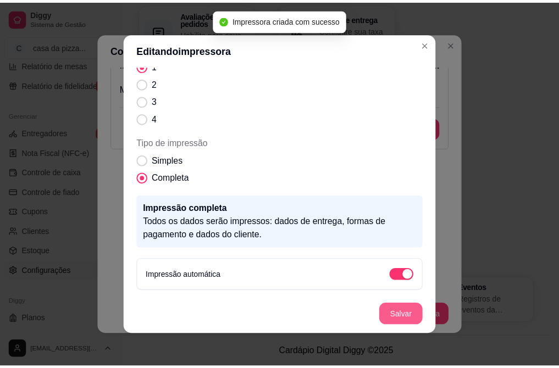
scroll to position [130, 0]
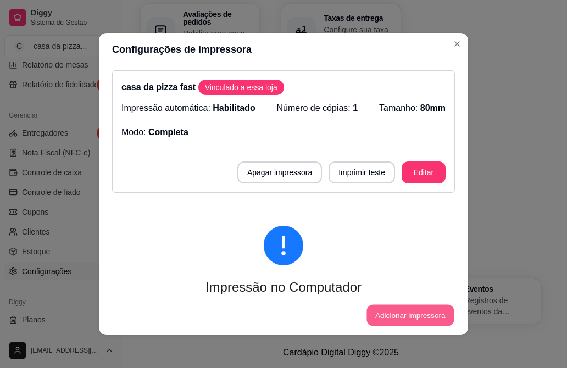
click at [401, 313] on button "Adicionar impressora" at bounding box center [409, 315] width 87 height 21
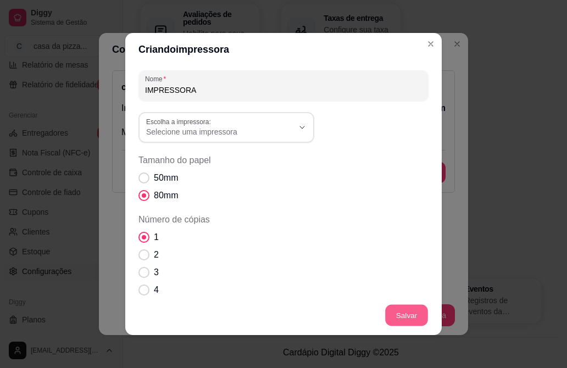
click at [401, 313] on button "Salvar" at bounding box center [406, 315] width 43 height 21
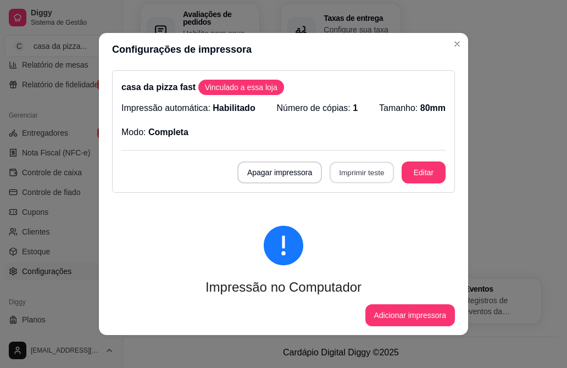
click at [354, 172] on button "Imprimir teste" at bounding box center [362, 172] width 64 height 21
click at [402, 173] on button "Editar" at bounding box center [423, 172] width 43 height 21
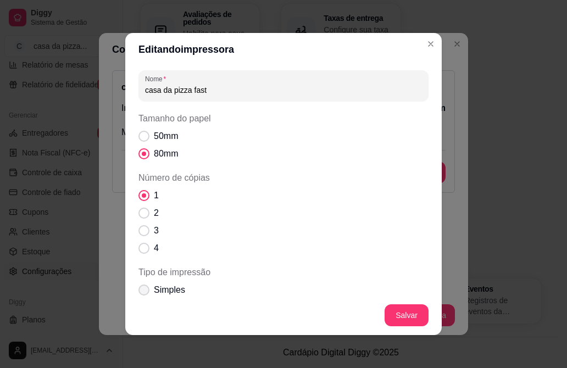
click at [142, 291] on span "Tipo de impressão" at bounding box center [143, 290] width 11 height 11
click at [142, 292] on input "Simples" at bounding box center [141, 295] width 7 height 7
radio input "true"
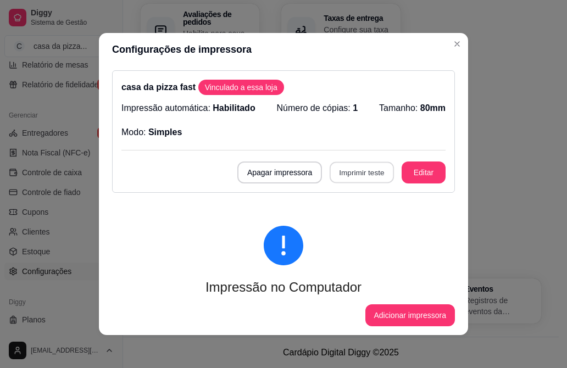
click at [364, 173] on button "Imprimir teste" at bounding box center [362, 172] width 64 height 21
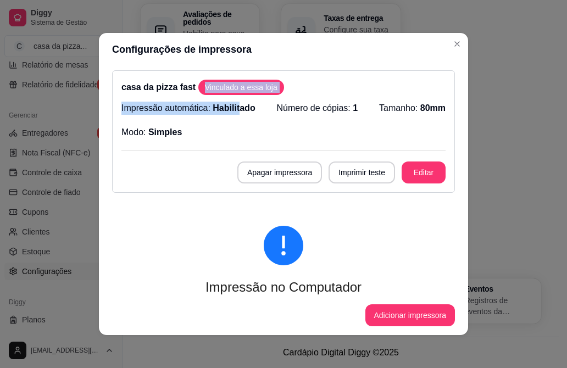
drag, startPoint x: 249, startPoint y: 77, endPoint x: 235, endPoint y: 130, distance: 54.6
click at [235, 130] on div "casa da pizza fast Vinculado a essa loja Impressão automática: Habilitado Númer…" at bounding box center [283, 131] width 343 height 123
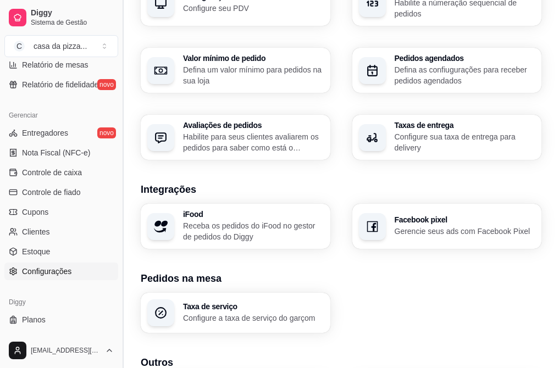
click at [118, 66] on button "Toggle Sidebar" at bounding box center [122, 184] width 9 height 368
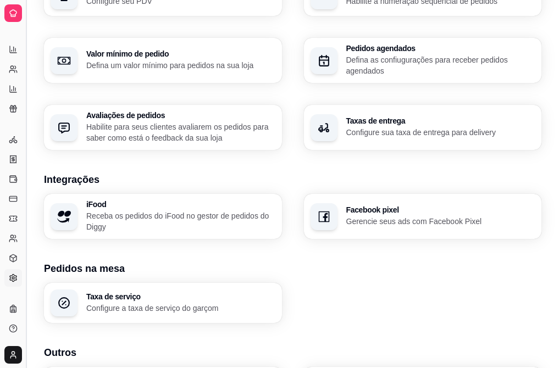
click at [118, 66] on div "Loja Informações da loja Principais informações da sua loja como endereço, nome…" at bounding box center [292, 36] width 497 height 868
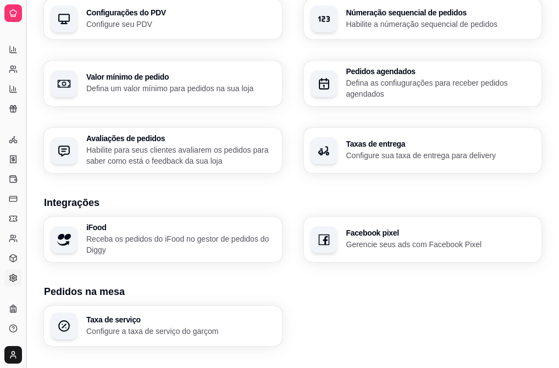
scroll to position [201, 0]
click at [118, 66] on div "Loja Informações da loja Principais informações da sua loja como endereço, nome…" at bounding box center [292, 59] width 497 height 868
click at [246, 284] on h3 "Pedidos na mesa" at bounding box center [292, 291] width 497 height 15
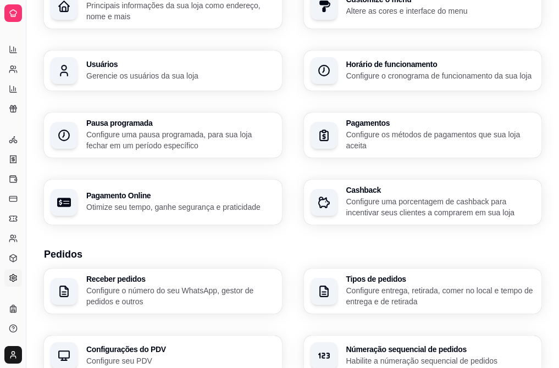
scroll to position [0, 0]
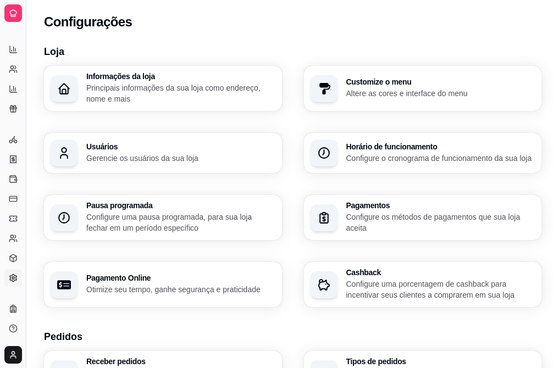
click at [9, 14] on icon at bounding box center [13, 13] width 9 height 9
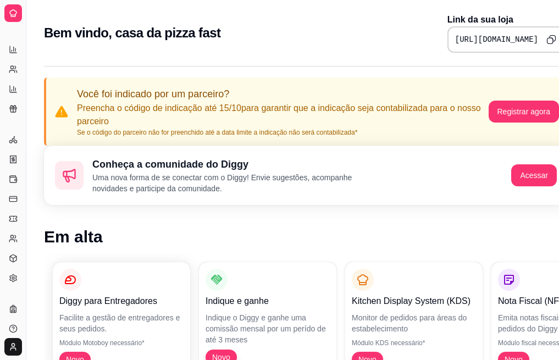
click at [57, 15] on div "Bem vindo, casa da pizza fast Link da sua loja https://diggy.menu/68e6e15345d4b…" at bounding box center [306, 33] width 524 height 40
click at [11, 6] on div at bounding box center [13, 13] width 18 height 18
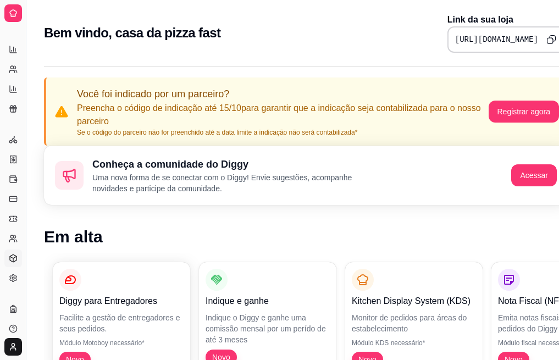
click at [15, 259] on icon at bounding box center [13, 258] width 9 height 9
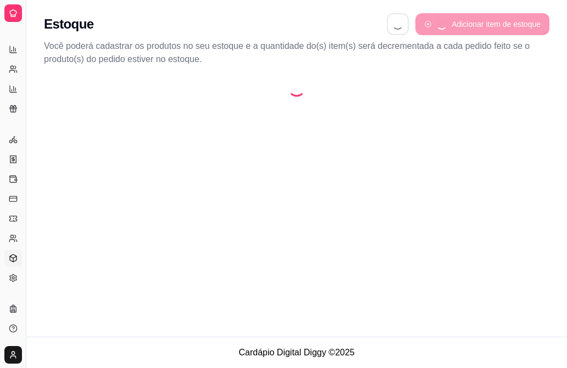
select select "QUANTITY_ORDER"
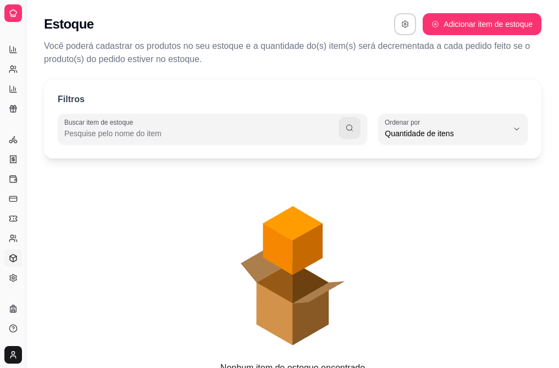
scroll to position [10, 0]
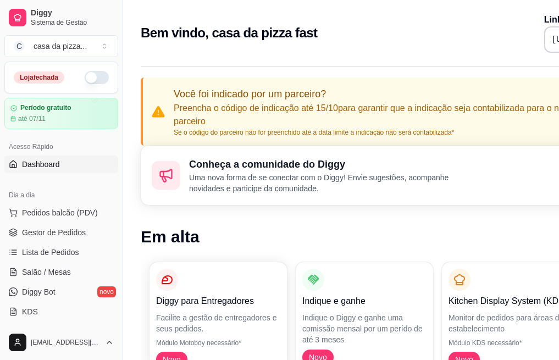
click at [85, 78] on button "button" at bounding box center [97, 77] width 24 height 13
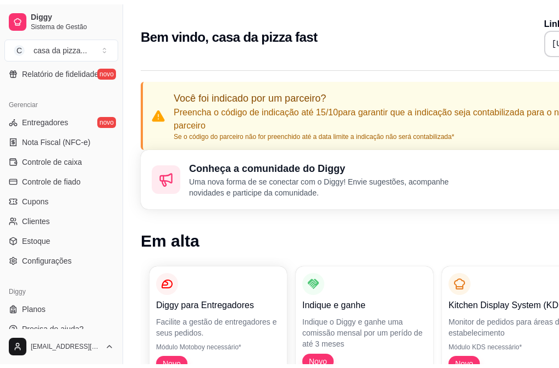
scroll to position [423, 0]
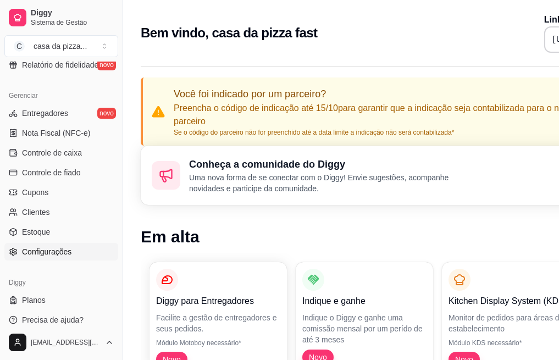
click at [45, 249] on span "Configurações" at bounding box center [46, 251] width 49 height 11
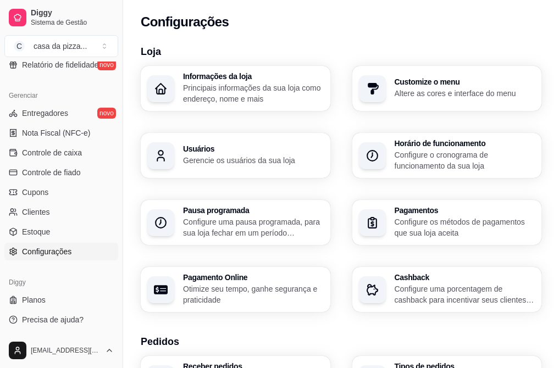
drag, startPoint x: 557, startPoint y: 340, endPoint x: 560, endPoint y: 353, distance: 13.6
click at [559, 353] on html "Diggy Sistema de Gestão C casa da pizza ... Loja aberta Período gratuito até 07…" at bounding box center [279, 184] width 559 height 368
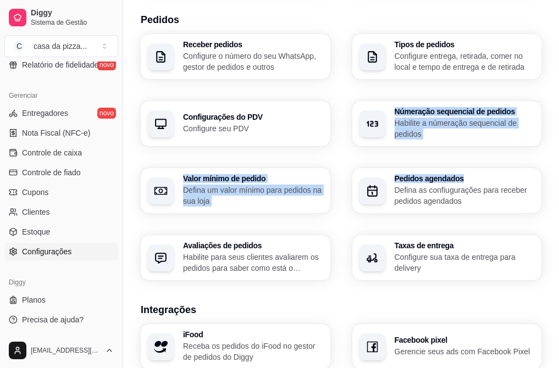
scroll to position [442, 0]
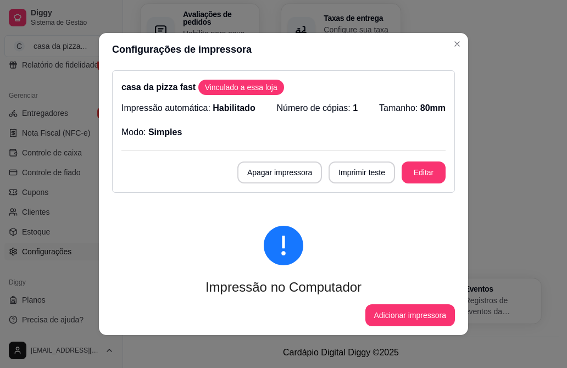
click at [229, 87] on span "Vinculado a essa loja" at bounding box center [241, 87] width 81 height 11
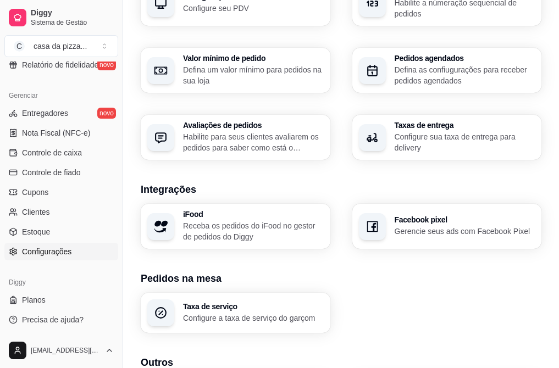
click at [45, 253] on span "Configurações" at bounding box center [46, 251] width 49 height 11
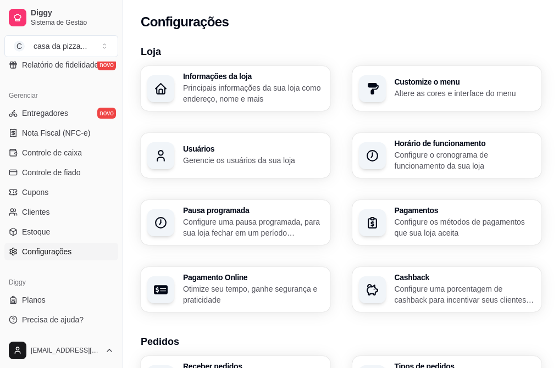
drag, startPoint x: 557, startPoint y: 337, endPoint x: 558, endPoint y: 354, distance: 17.1
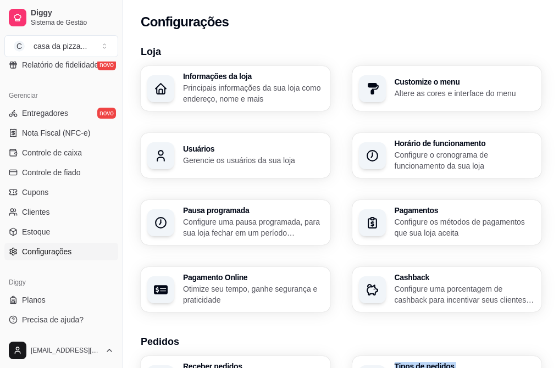
drag, startPoint x: 558, startPoint y: 354, endPoint x: 349, endPoint y: 305, distance: 213.9
click at [119, 67] on button "Toggle Sidebar" at bounding box center [122, 184] width 9 height 368
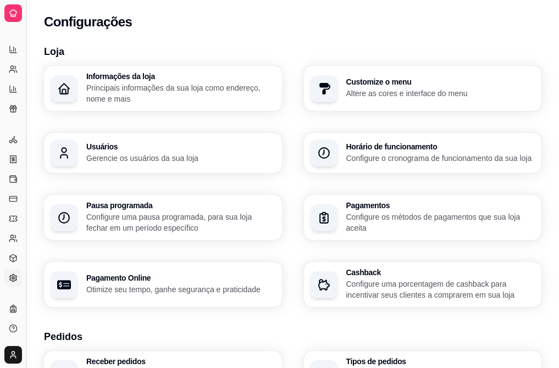
click at [119, 67] on div "Informações da loja Principais informações da sua loja como endereço, nome e ma…" at bounding box center [162, 88] width 231 height 44
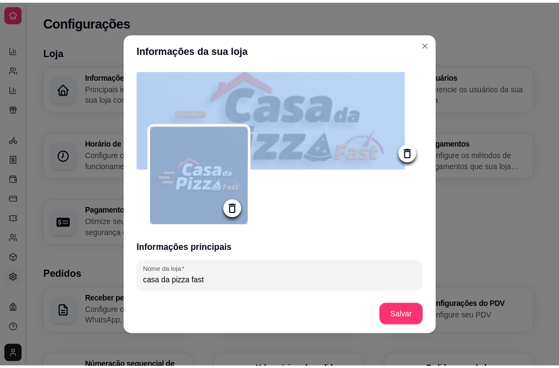
scroll to position [201, 0]
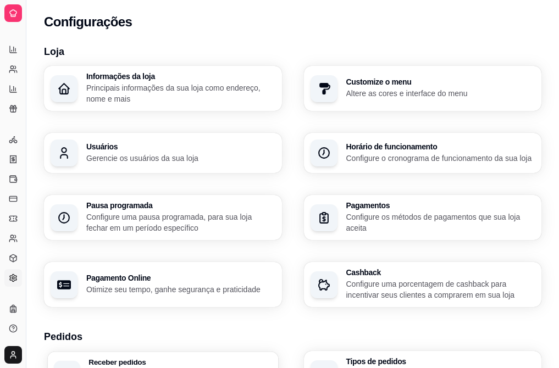
click at [93, 79] on h3 "Informações da loja" at bounding box center [179, 77] width 183 height 8
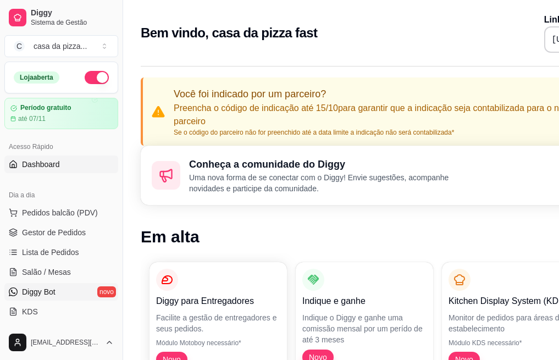
click at [54, 291] on span "Diggy Bot" at bounding box center [39, 291] width 34 height 11
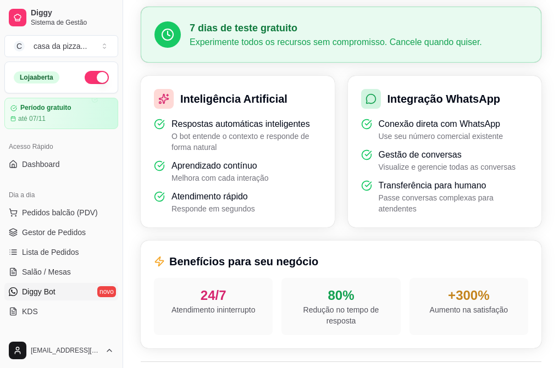
scroll to position [286, 0]
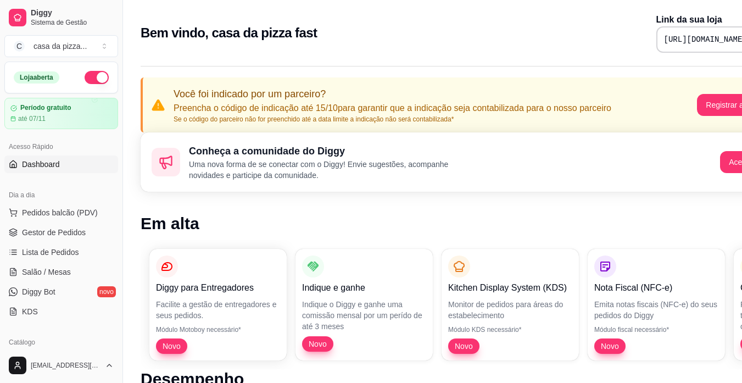
click at [566, 45] on div "https://diggy.menu/68e6e15345d4b977cd712ceb" at bounding box center [717, 39] width 120 height 26
click at [566, 37] on pre "https://diggy.menu/68e6e15345d4b977cd712ceb" at bounding box center [705, 39] width 83 height 11
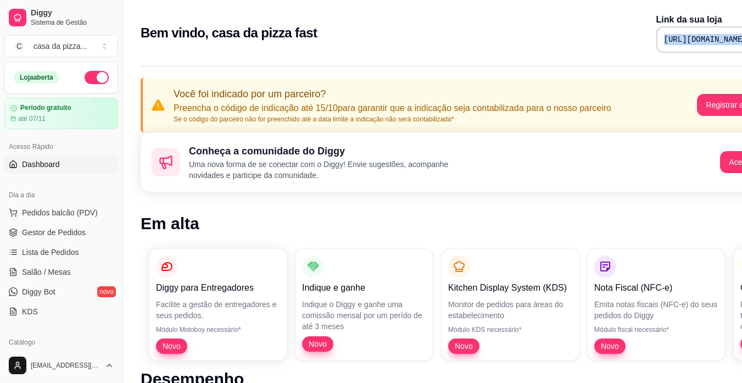
click at [566, 37] on pre "https://diggy.menu/68e6e15345d4b977cd712ceb" at bounding box center [705, 39] width 83 height 11
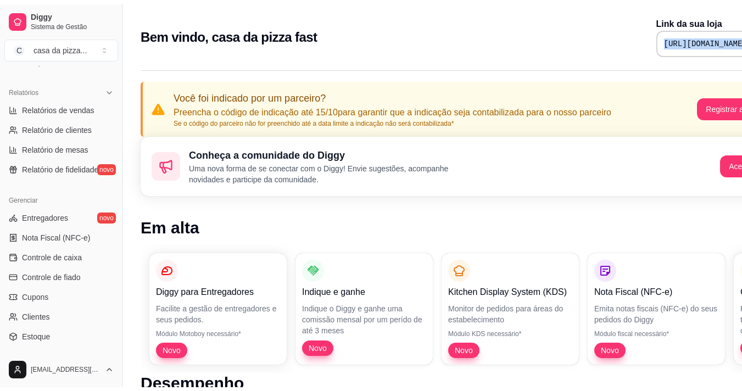
scroll to position [399, 0]
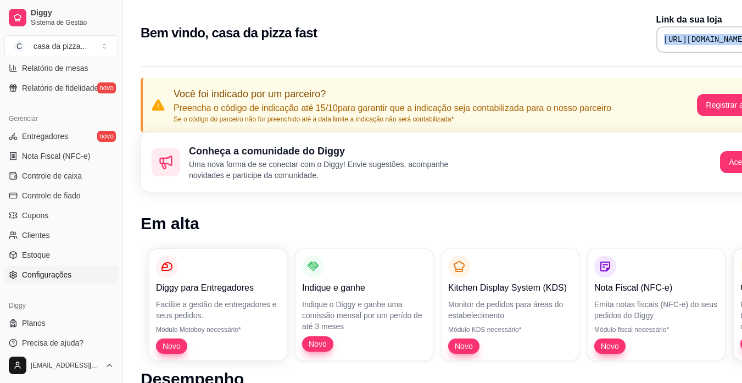
click at [52, 276] on span "Configurações" at bounding box center [46, 274] width 49 height 11
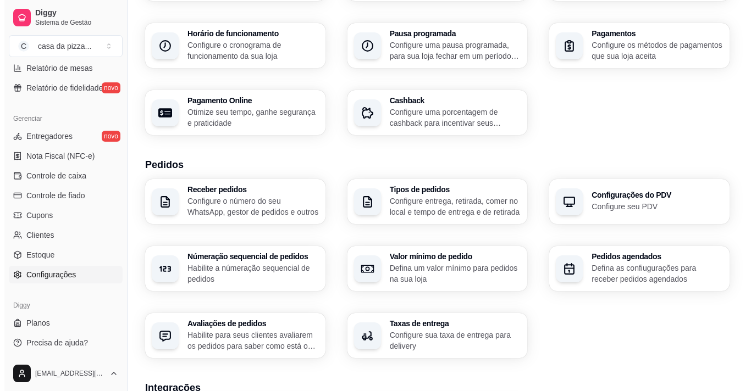
scroll to position [132, 0]
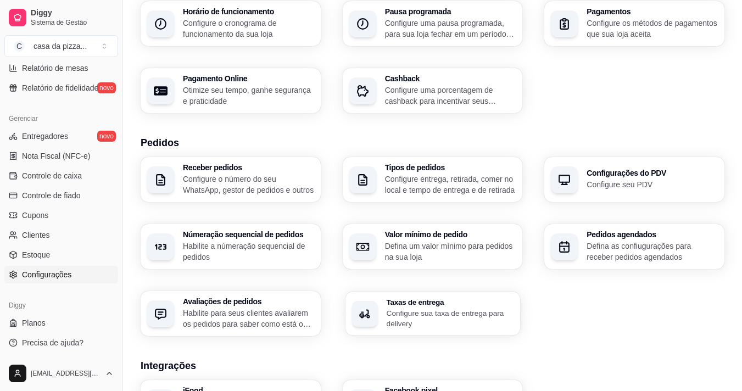
click at [476, 308] on p "Configure sua taxa de entrega para delivery" at bounding box center [449, 318] width 127 height 21
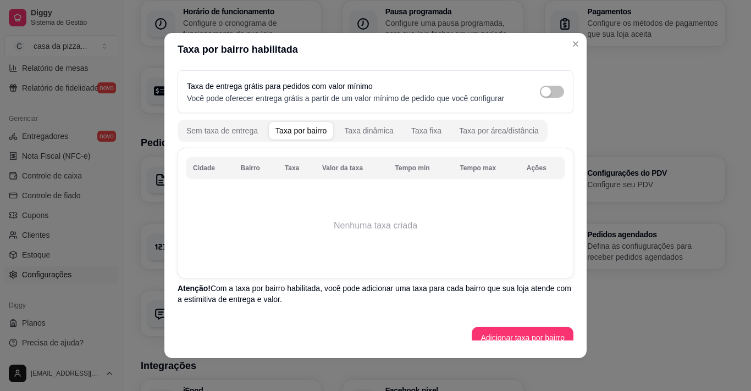
scroll to position [13, 0]
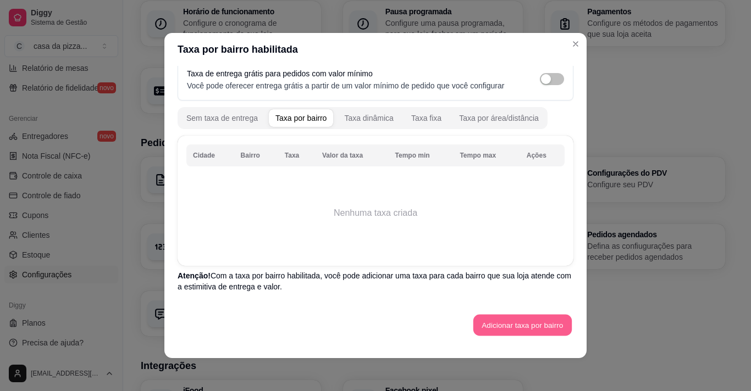
click at [522, 325] on button "Adicionar taxa por bairro" at bounding box center [522, 325] width 98 height 21
click at [478, 118] on div "Taxa por área/distância" at bounding box center [499, 118] width 80 height 11
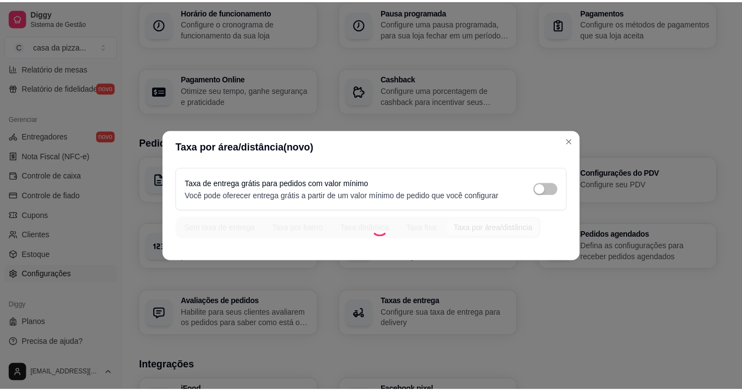
scroll to position [0, 0]
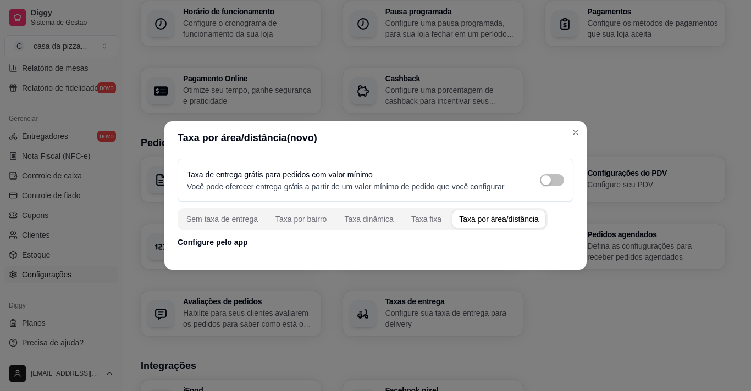
click at [485, 220] on div "Taxa por área/distância" at bounding box center [499, 219] width 80 height 11
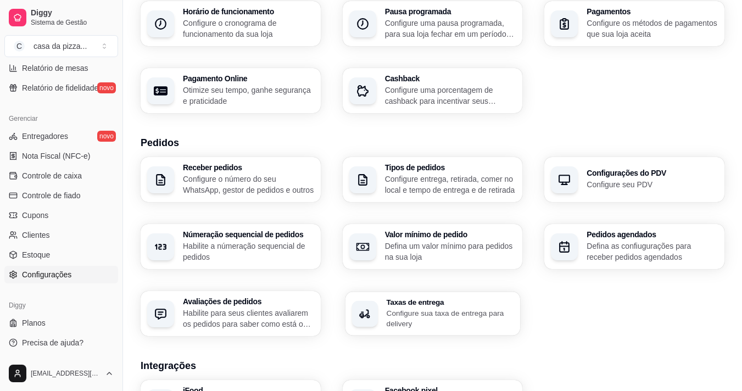
click at [417, 308] on p "Configure sua taxa de entrega para delivery" at bounding box center [449, 318] width 127 height 21
click at [402, 307] on div "Taxas de entrega Configure sua taxa de entrega para delivery" at bounding box center [449, 313] width 127 height 31
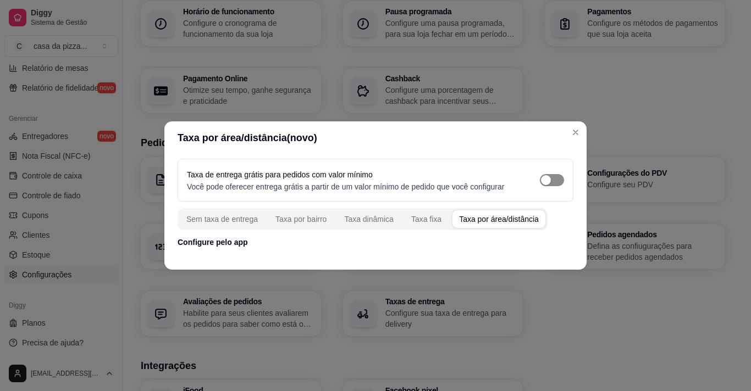
click at [557, 181] on span "button" at bounding box center [552, 180] width 24 height 12
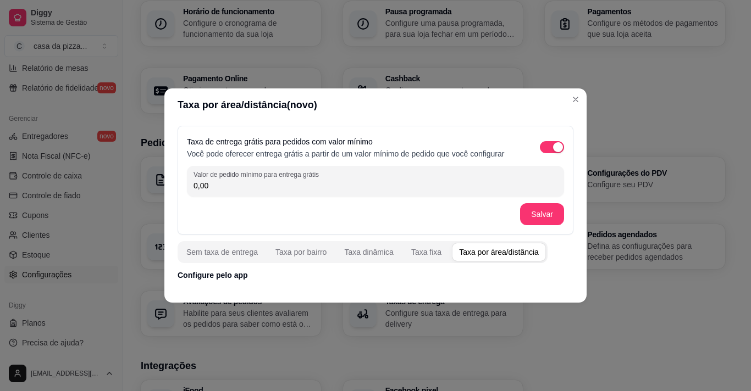
click at [477, 252] on div "Taxa por área/distância" at bounding box center [499, 252] width 80 height 11
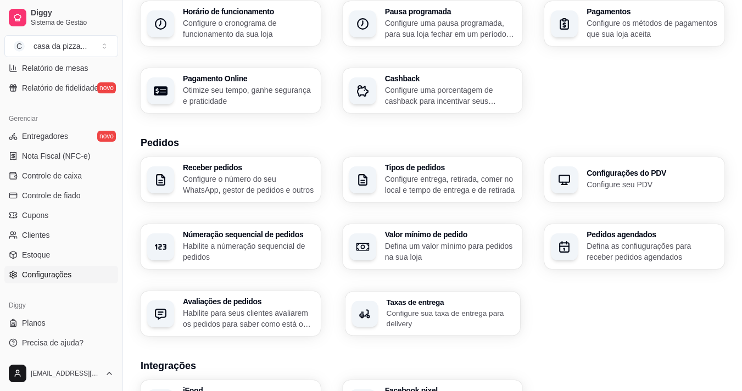
click at [404, 320] on p "Configure sua taxa de entrega para delivery" at bounding box center [449, 318] width 127 height 21
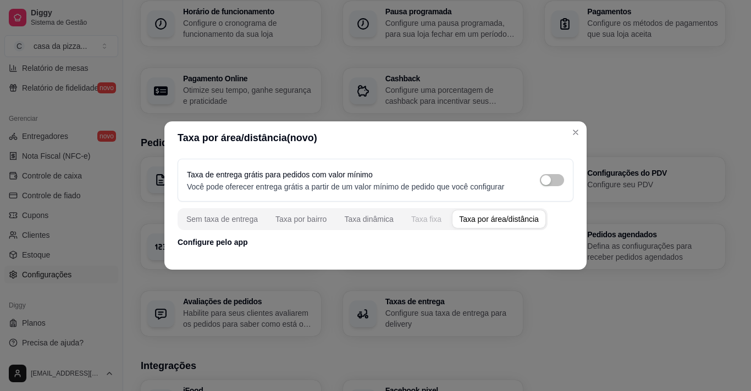
click at [423, 219] on div "Taxa fixa" at bounding box center [426, 219] width 30 height 11
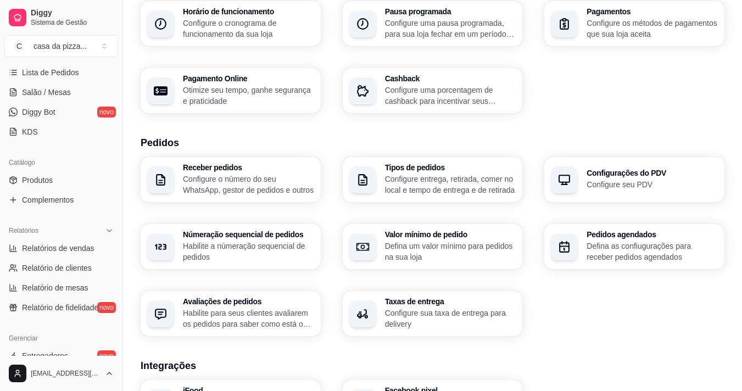
scroll to position [158, 0]
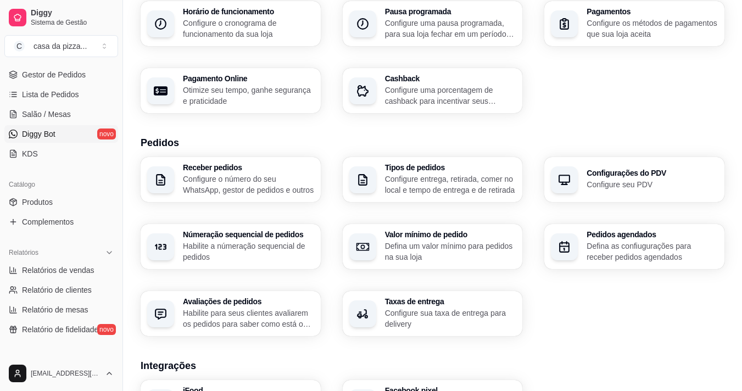
click at [37, 137] on span "Diggy Bot" at bounding box center [39, 134] width 34 height 11
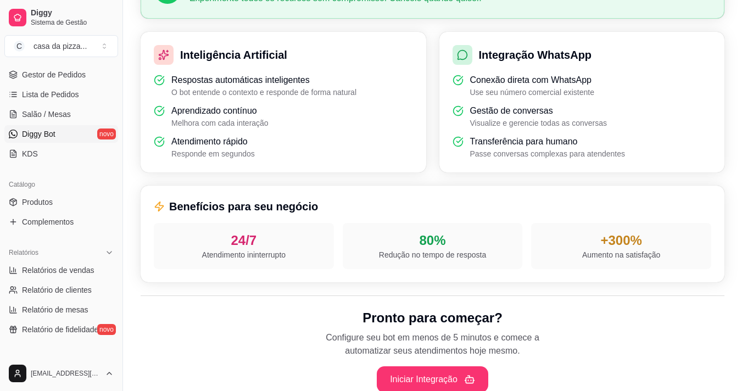
scroll to position [330, 0]
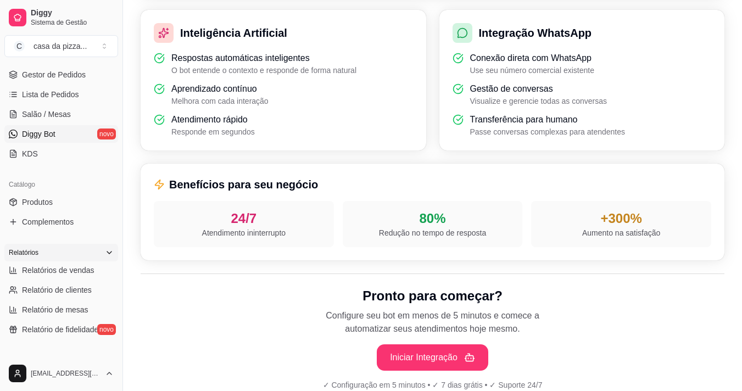
click at [105, 253] on icon at bounding box center [109, 252] width 9 height 9
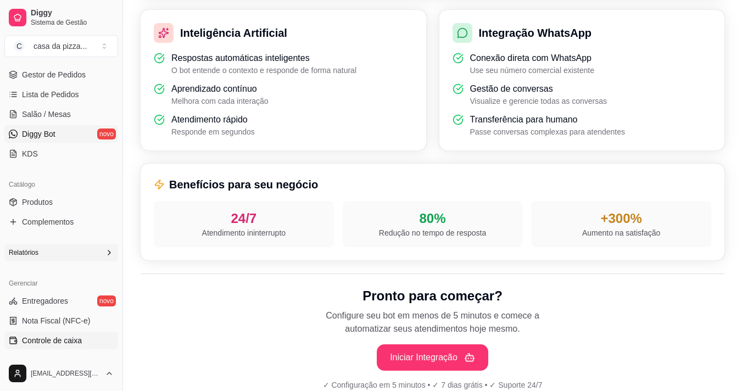
click at [82, 341] on link "Controle de caixa" at bounding box center [61, 341] width 114 height 18
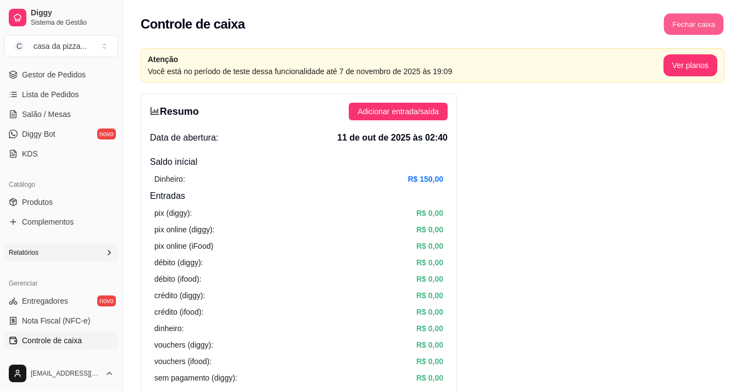
click at [566, 25] on button "Fechar caixa" at bounding box center [694, 24] width 60 height 21
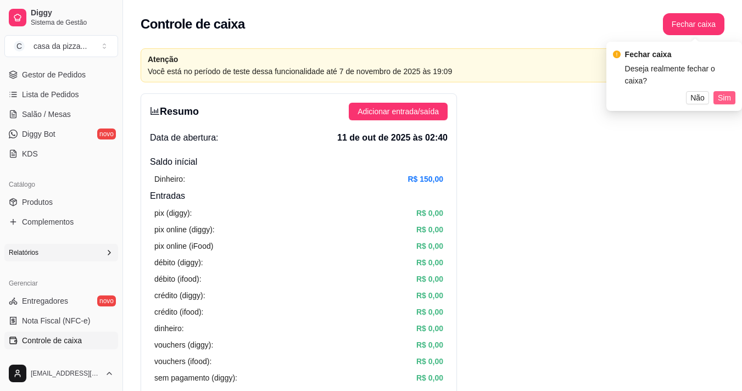
click at [566, 92] on span "Sim" at bounding box center [724, 98] width 13 height 12
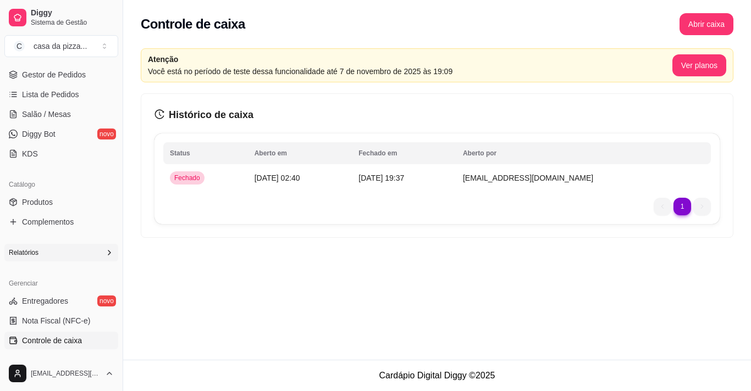
click at [56, 342] on span "Controle de caixa" at bounding box center [52, 340] width 60 height 11
click at [566, 68] on button "Ver planos" at bounding box center [698, 65] width 52 height 21
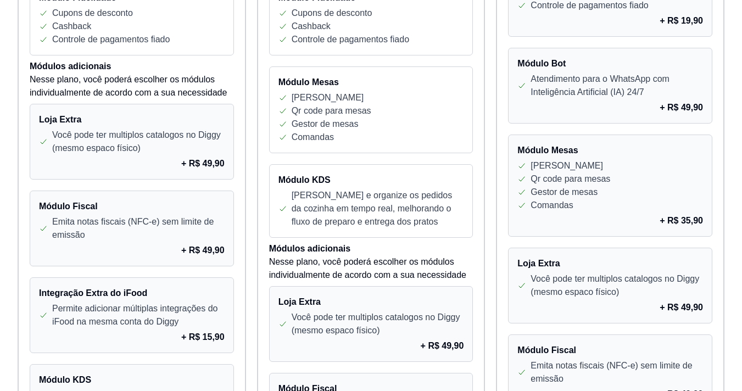
scroll to position [666, 0]
